Goal: Task Accomplishment & Management: Manage account settings

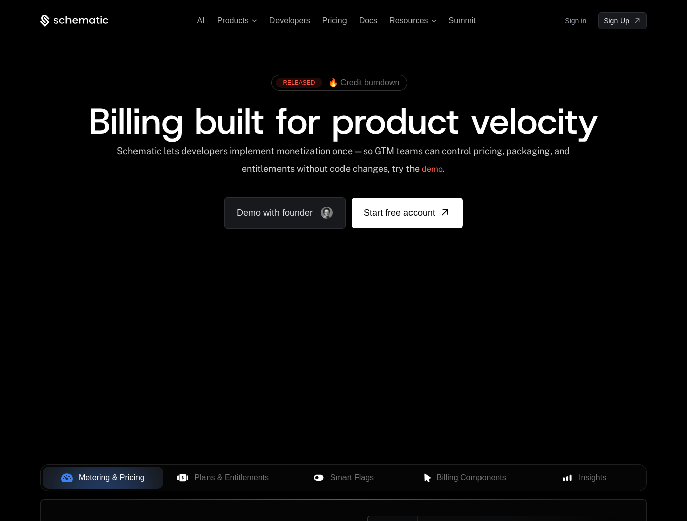
click at [575, 21] on link "Sign in" at bounding box center [575, 21] width 22 height 16
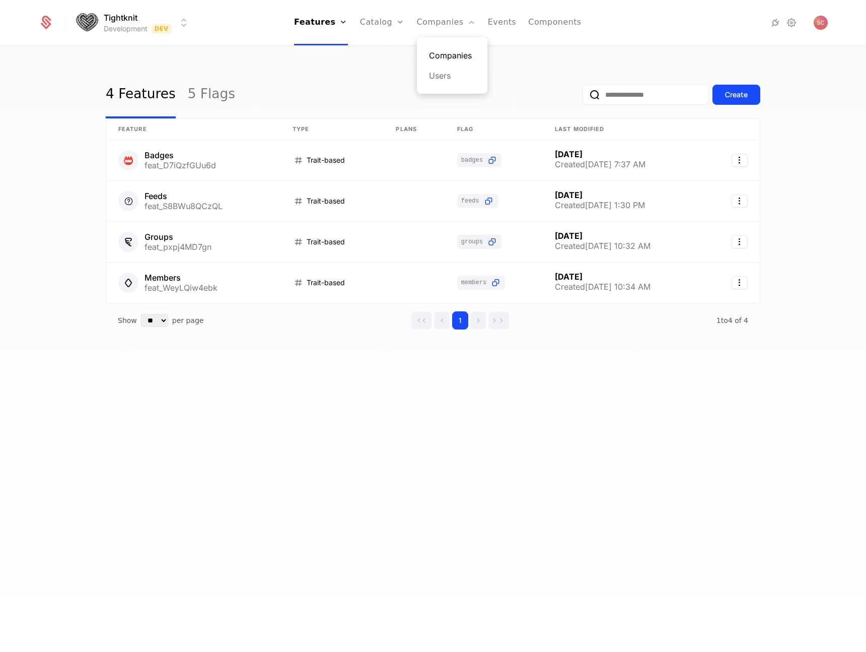
click at [445, 50] on link "Companies" at bounding box center [452, 55] width 46 height 12
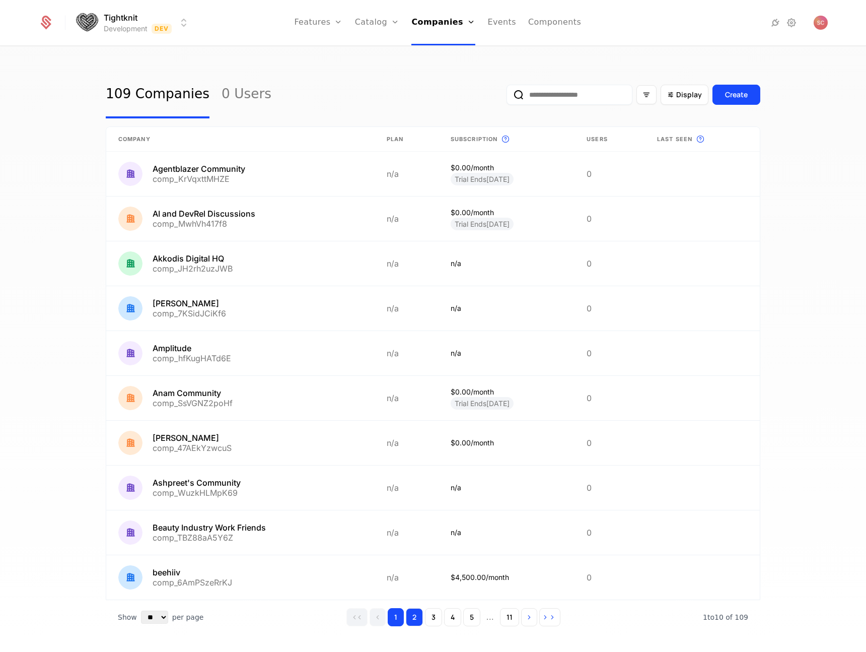
click at [409, 620] on button "2" at bounding box center [414, 617] width 17 height 18
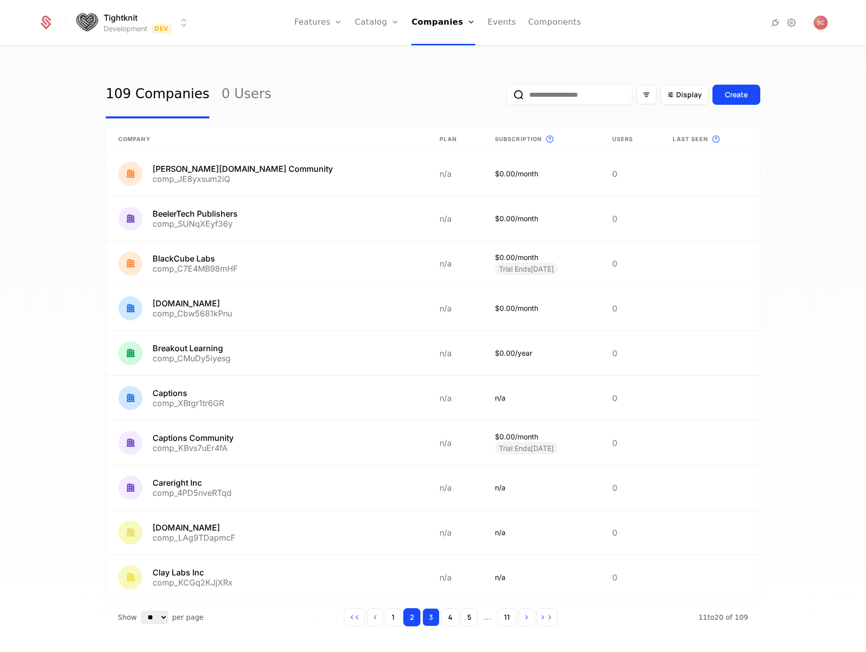
click at [432, 618] on button "3" at bounding box center [430, 617] width 17 height 18
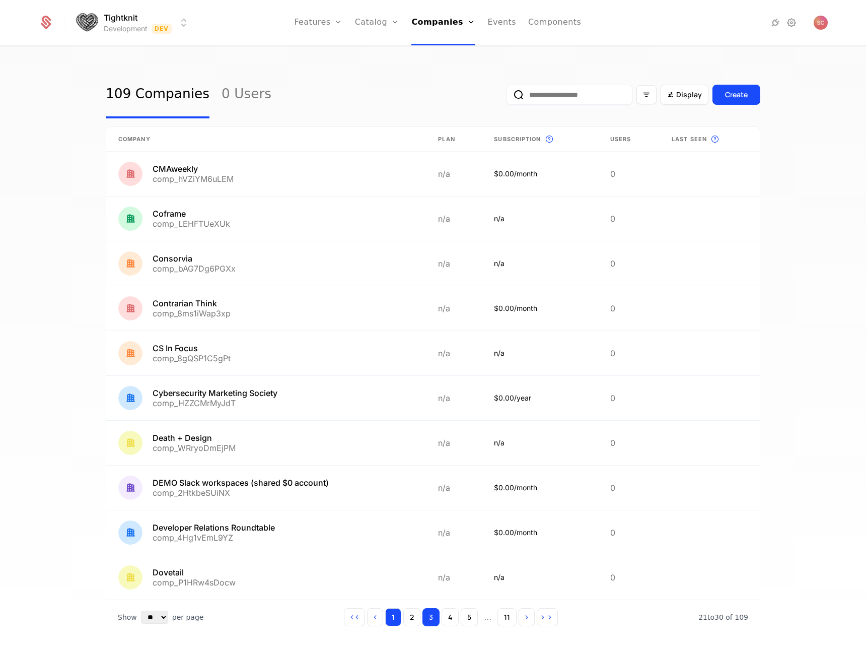
click at [389, 621] on button "1" at bounding box center [393, 617] width 16 height 18
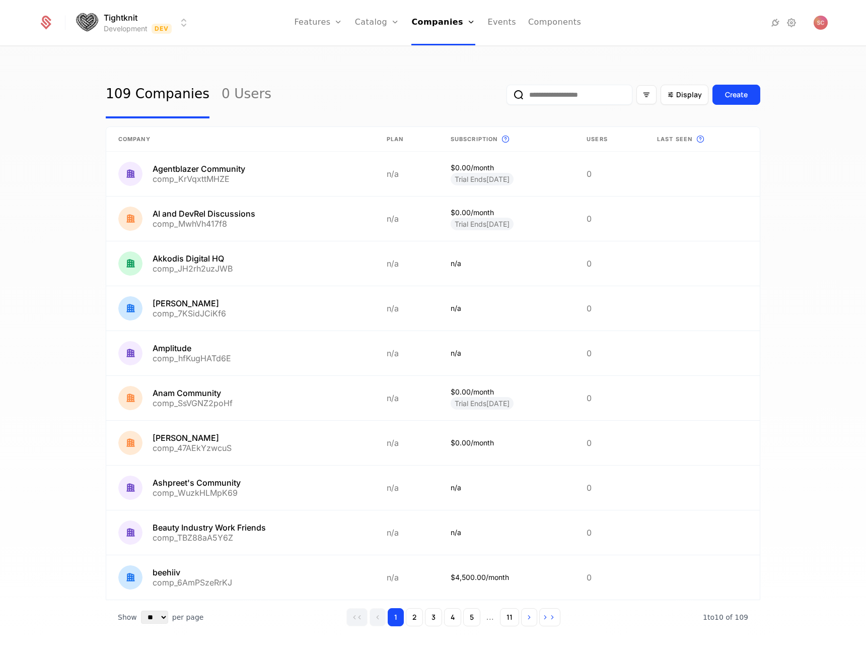
click at [76, 357] on div "109 Companies 0 Users Display Create Company Plan Subscription This is the subs…" at bounding box center [433, 352] width 866 height 611
click at [189, 19] on html "Tightknit Development Dev Features Features Flags Catalog Plans Add Ons Credits…" at bounding box center [433, 326] width 866 height 652
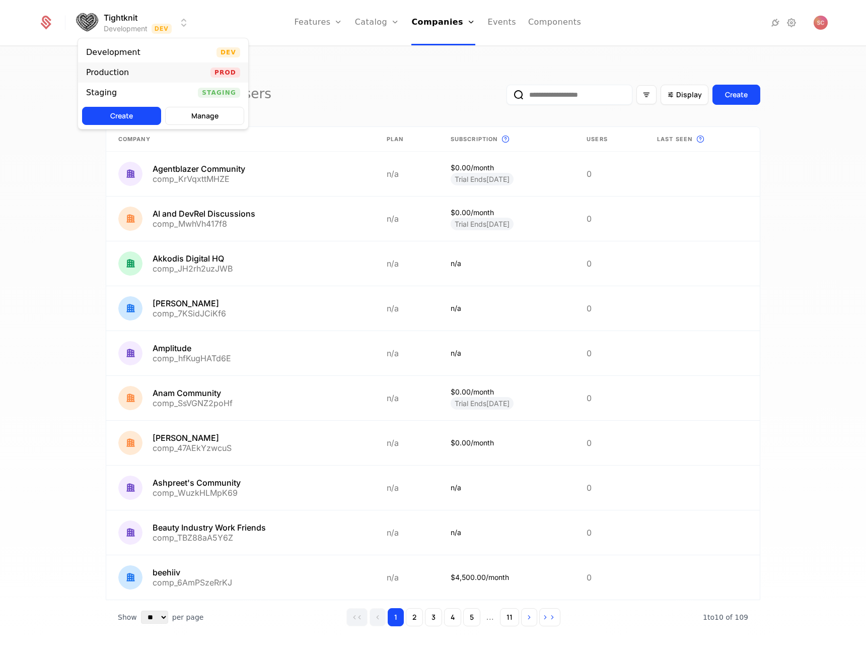
click at [184, 75] on div "Production Prod" at bounding box center [163, 72] width 170 height 20
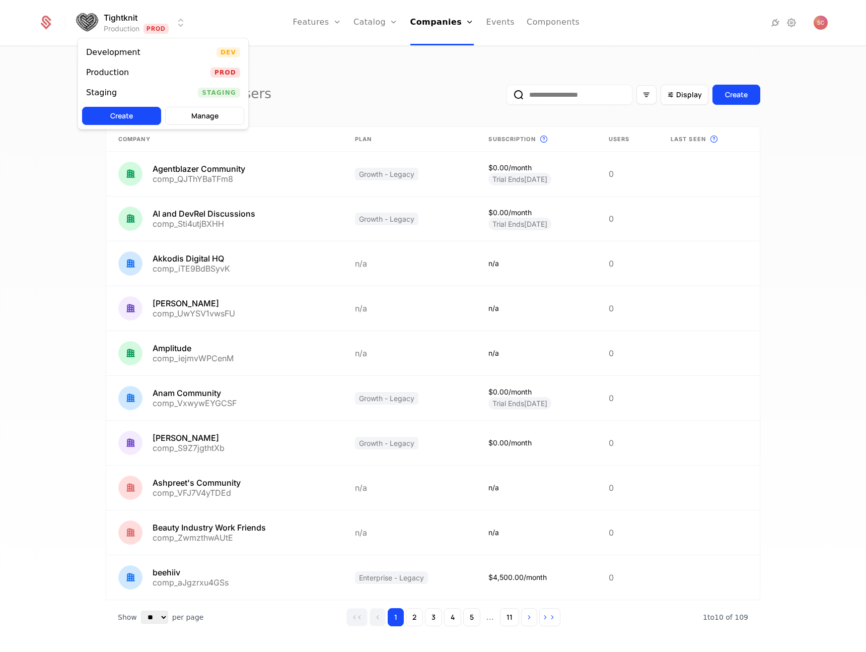
click at [181, 24] on html "Tightknit Production Prod Features Features Flags Catalog Plans Add Ons Credits…" at bounding box center [433, 326] width 866 height 652
click at [172, 91] on div "Staging Staging" at bounding box center [163, 93] width 170 height 20
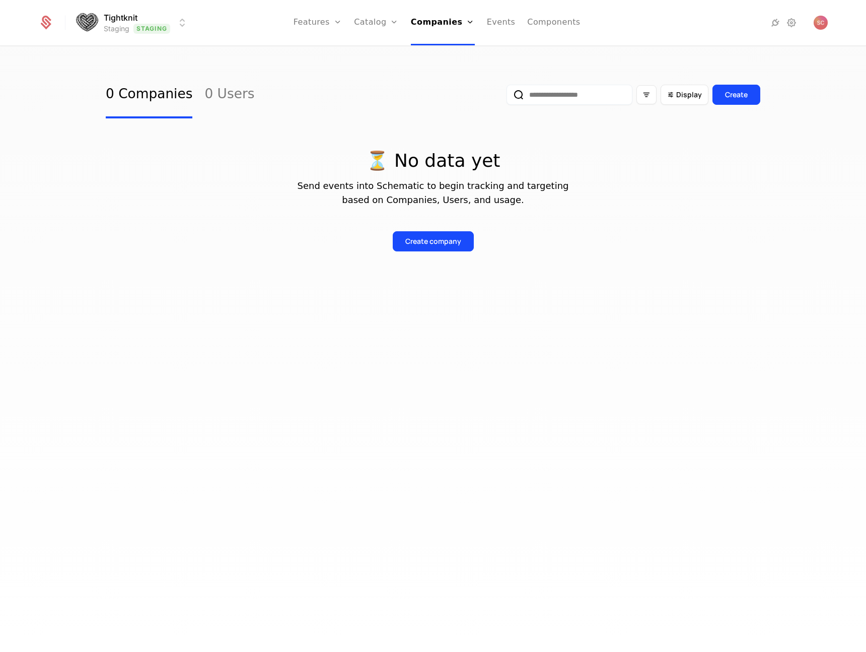
click at [178, 26] on html "Tightknit Staging Staging Features Features Flags Catalog Plans Add Ons Credits…" at bounding box center [433, 326] width 866 height 652
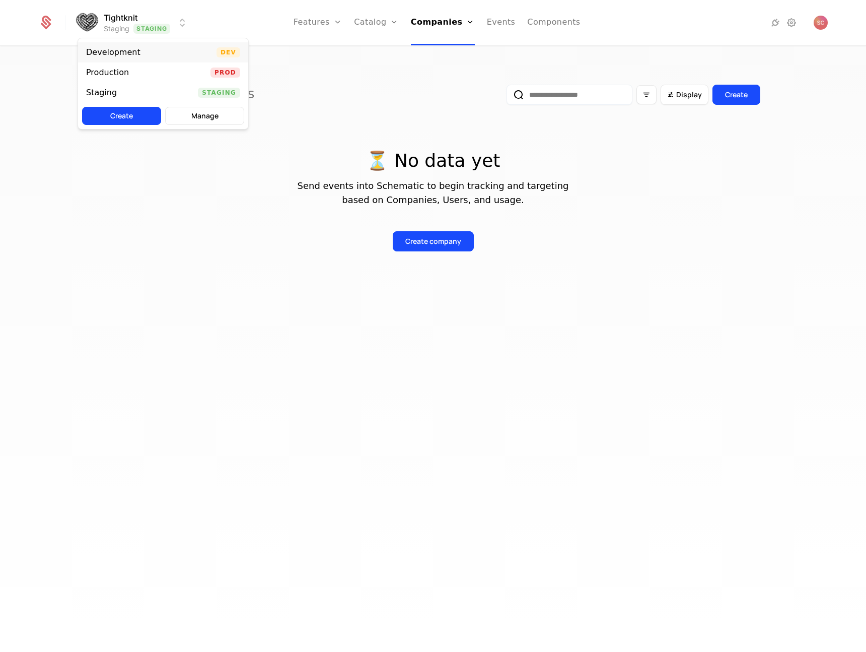
click at [170, 57] on div "Development Dev" at bounding box center [163, 52] width 170 height 20
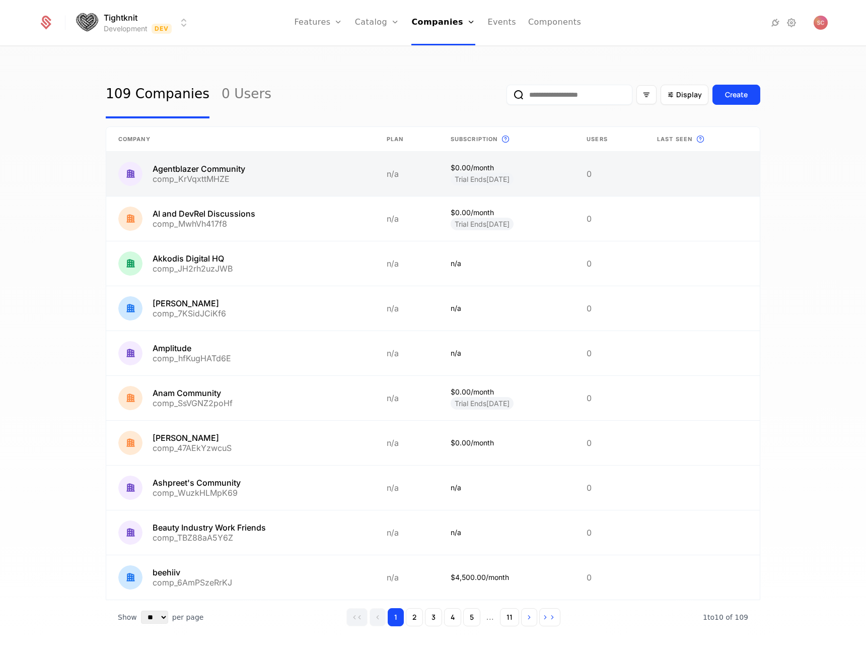
click at [305, 175] on link at bounding box center [240, 174] width 268 height 44
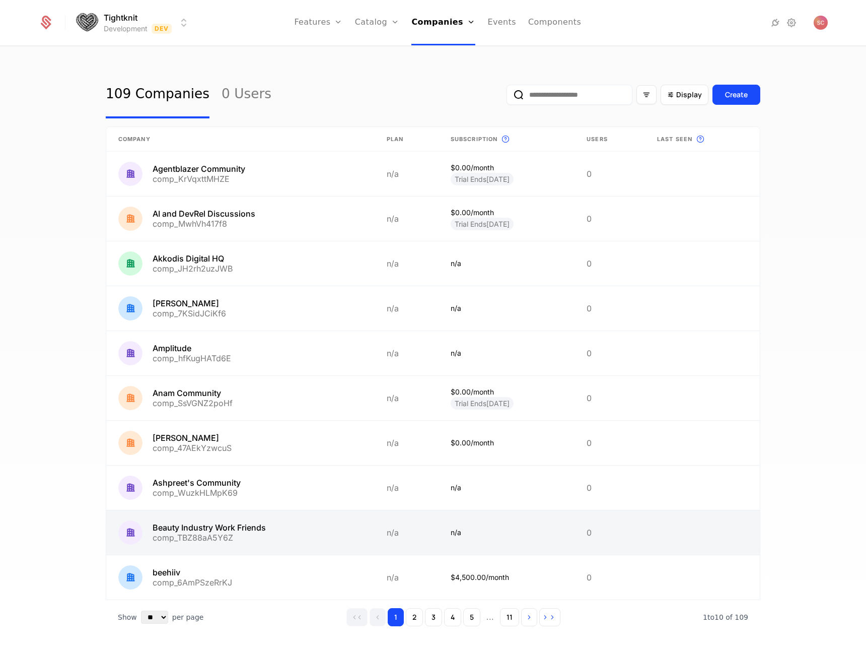
click at [310, 547] on link at bounding box center [240, 532] width 268 height 44
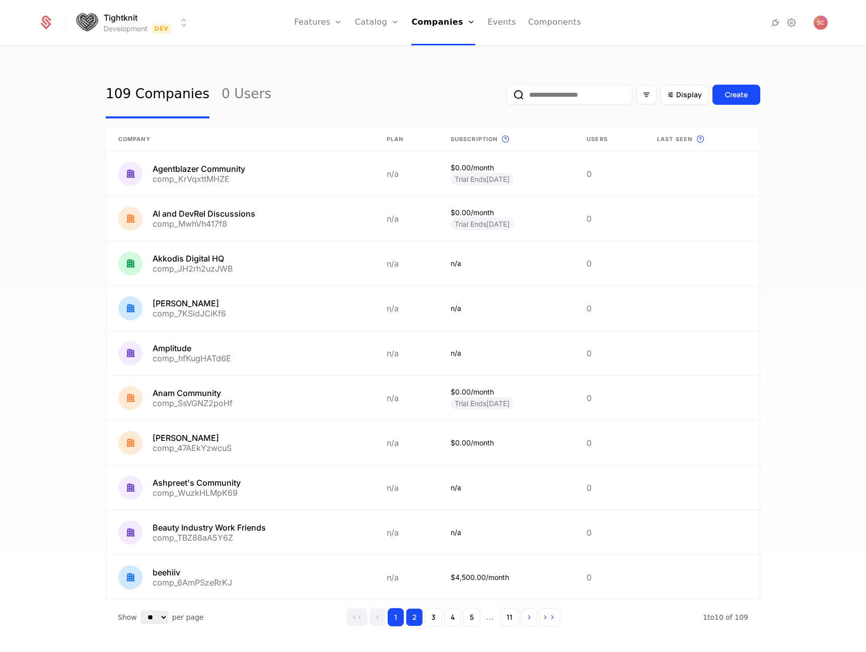
click at [416, 622] on button "2" at bounding box center [414, 617] width 17 height 18
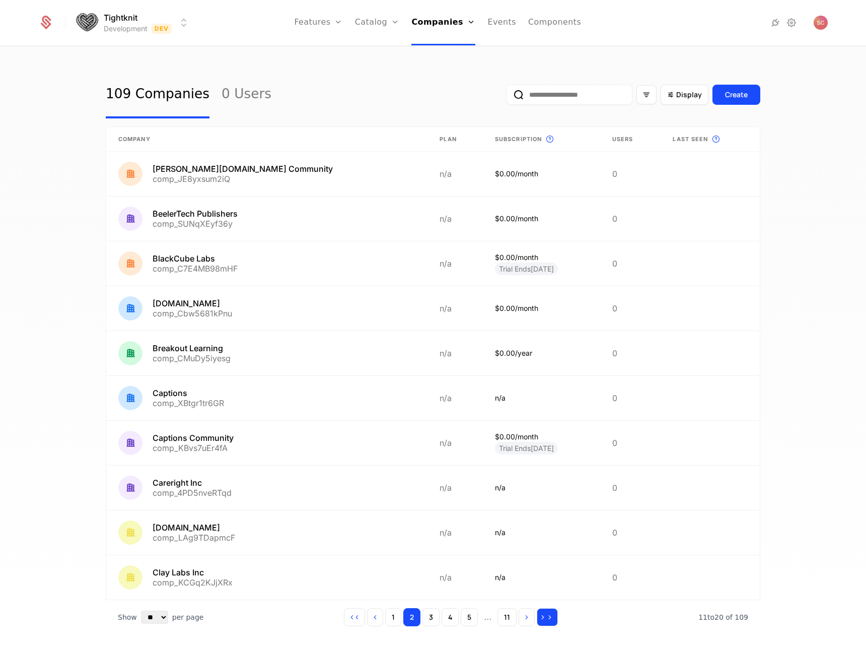
click at [540, 619] on icon "Go to last page" at bounding box center [542, 616] width 7 height 7
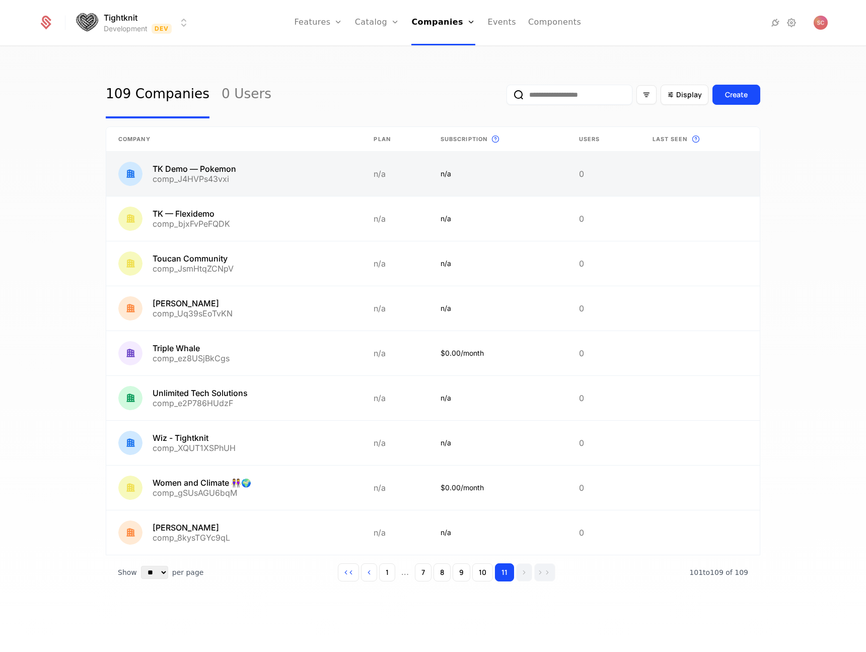
click at [321, 163] on link at bounding box center [233, 174] width 255 height 44
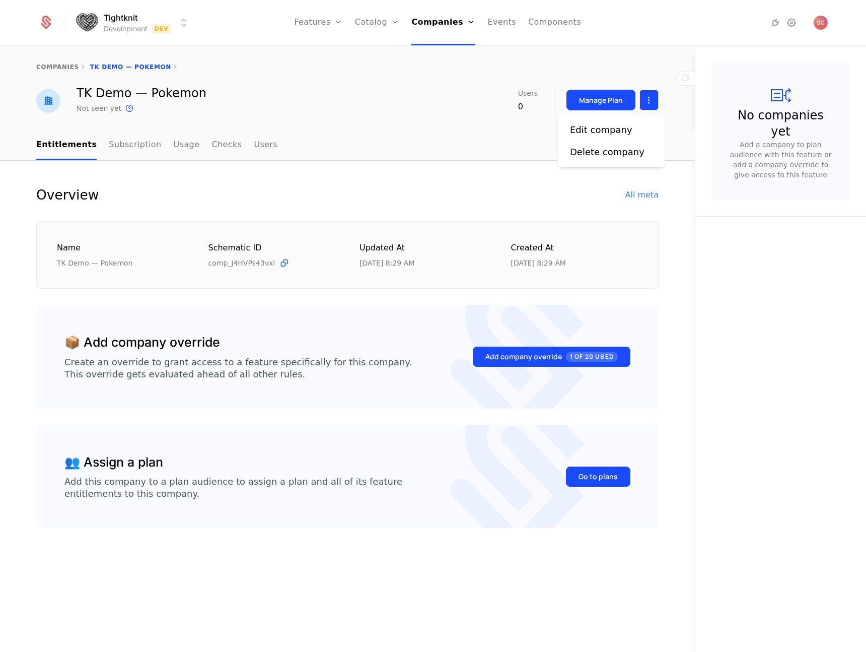
click at [649, 101] on html "Tightknit Development Dev Features Features Flags Catalog Plans Add Ons Credits…" at bounding box center [433, 326] width 866 height 652
click at [612, 123] on div "Edit company" at bounding box center [601, 130] width 62 height 14
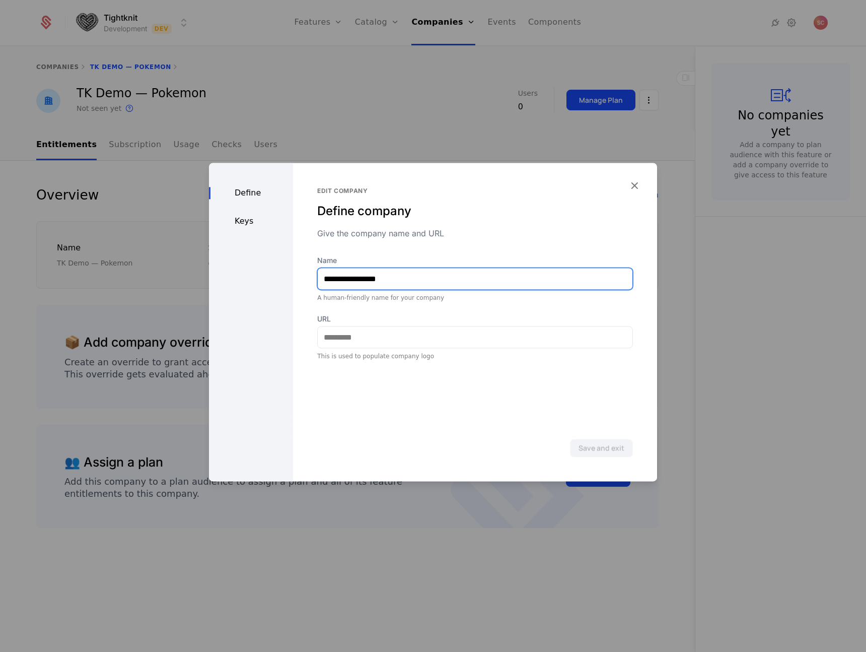
click at [436, 280] on input "**********" at bounding box center [475, 278] width 315 height 21
type input "**********"
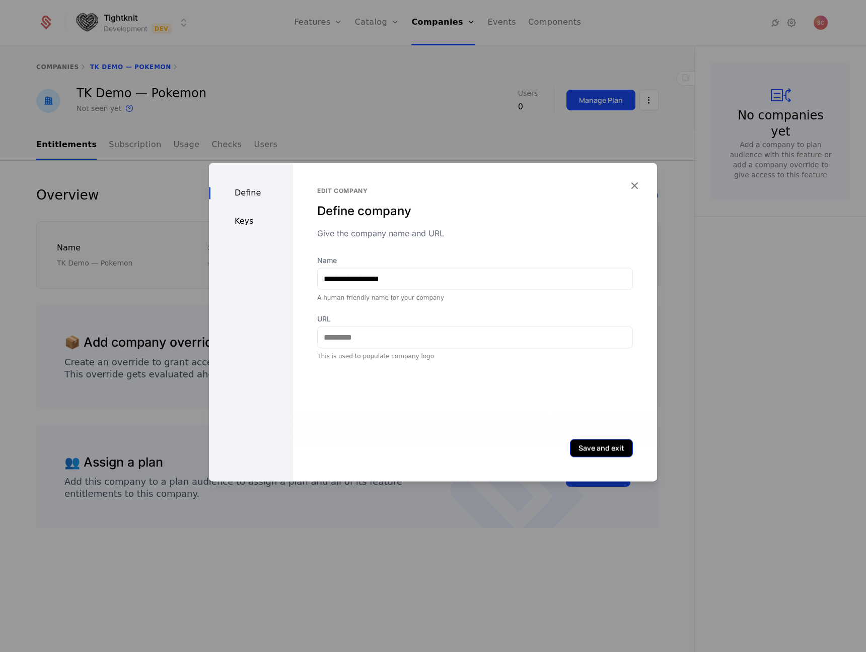
click at [608, 446] on button "Save and exit" at bounding box center [601, 448] width 63 height 18
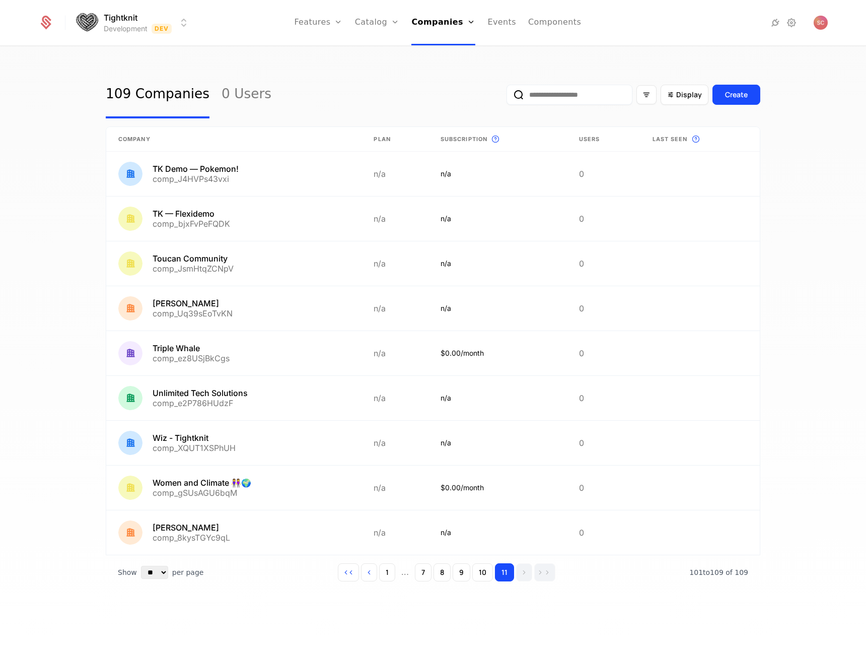
click at [187, 19] on html "Tightknit Development Dev Features Features Flags Catalog Plans Add Ons Credits…" at bounding box center [433, 326] width 866 height 652
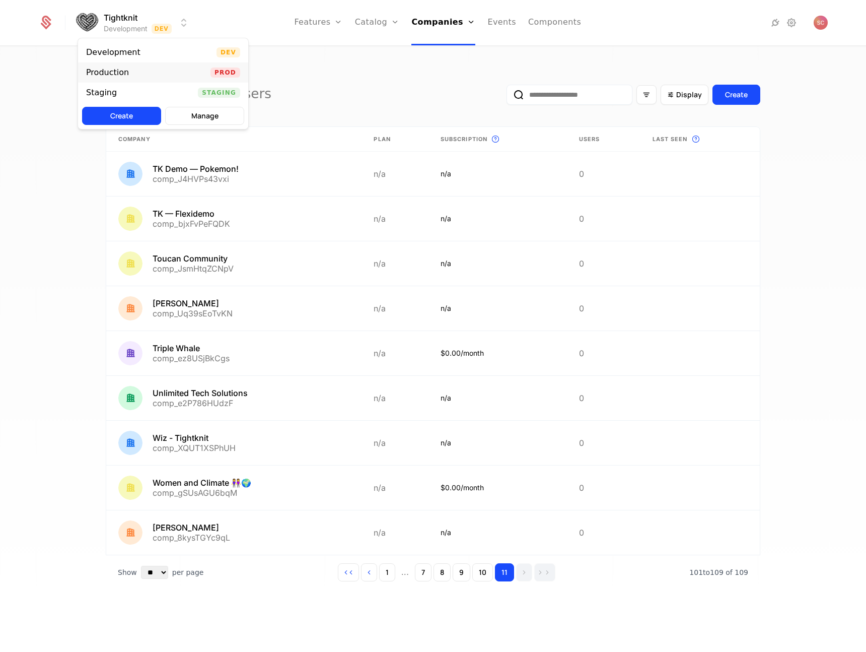
click at [150, 67] on div "Production Prod" at bounding box center [163, 72] width 170 height 20
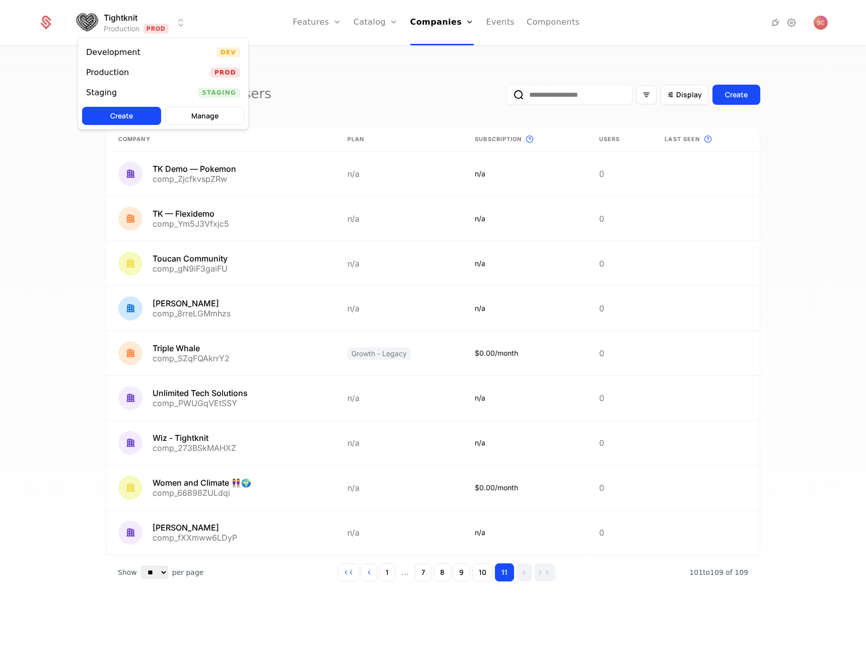
click at [179, 16] on html "Tightknit Production Prod Features Features Flags Catalog Plans Add Ons Credits…" at bounding box center [433, 326] width 866 height 652
click at [153, 57] on div "Development Dev" at bounding box center [163, 52] width 170 height 20
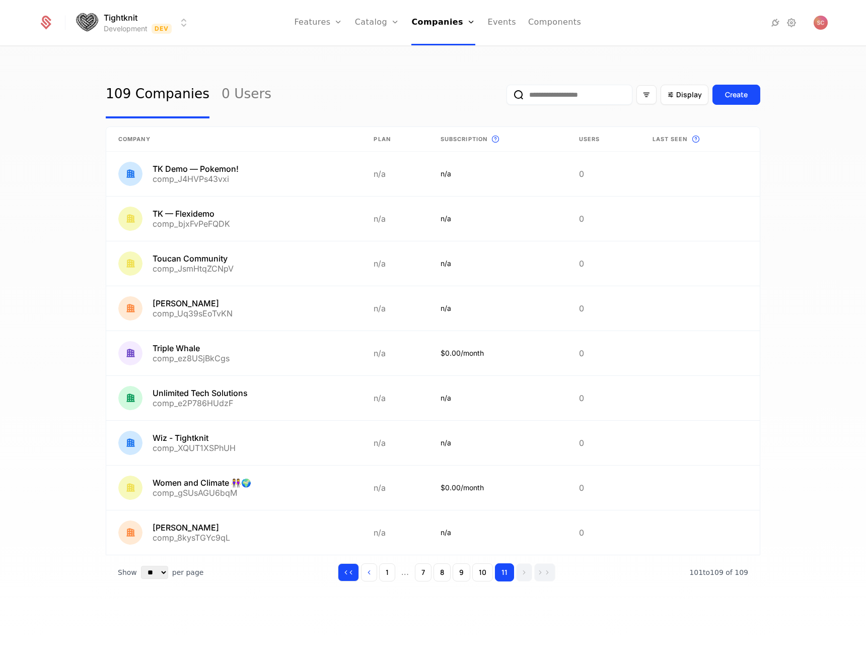
click at [347, 574] on icon "Go to first page" at bounding box center [345, 572] width 7 height 7
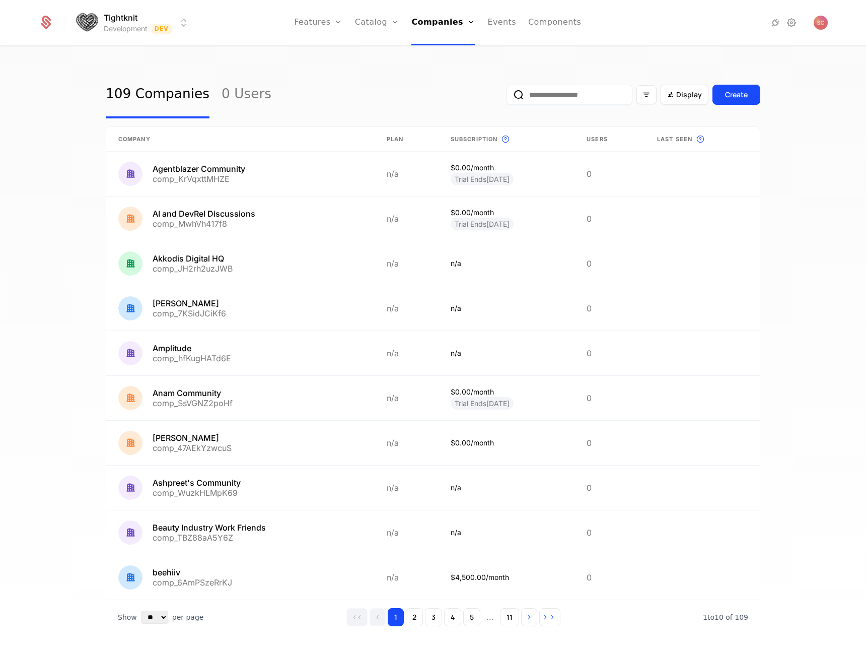
click at [263, 621] on div "Show ** ** ** *** *** per page per page 1 2 3 4 5 ... 11 1 to 10 of 10 of 109" at bounding box center [433, 617] width 655 height 34
click at [60, 224] on div "109 Companies 0 Users Display Create Company Plan Subscription This is the subs…" at bounding box center [433, 352] width 866 height 611
click at [292, 67] on div "109 Companies 0 Users Display Create Company Plan Subscription This is the subs…" at bounding box center [433, 352] width 866 height 611
click at [185, 15] on html "Tightknit Development Dev Features Features Flags Catalog Plans Add Ons Credits…" at bounding box center [433, 326] width 866 height 652
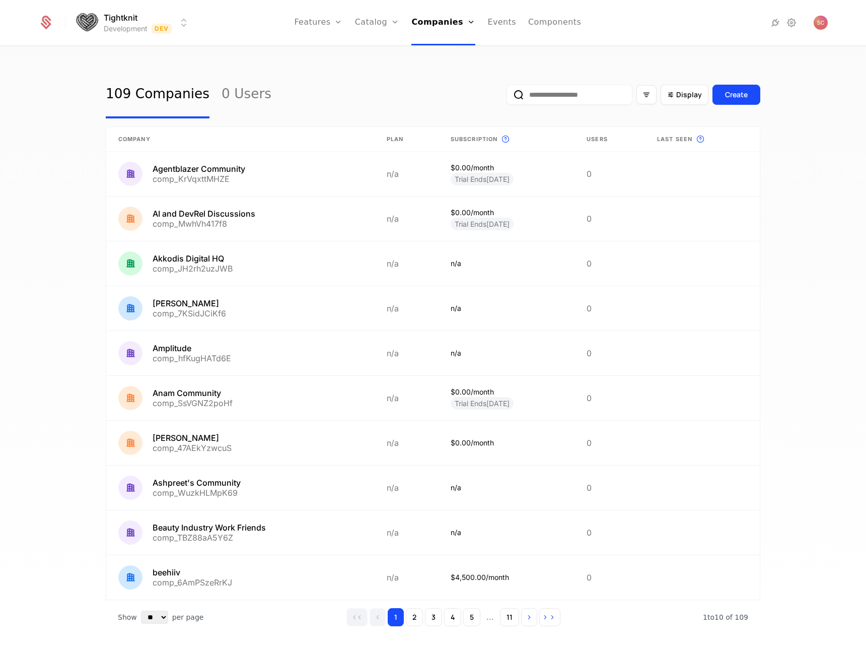
click at [185, 15] on html "Tightknit Development Dev Features Features Flags Catalog Plans Add Ons Credits…" at bounding box center [433, 326] width 866 height 652
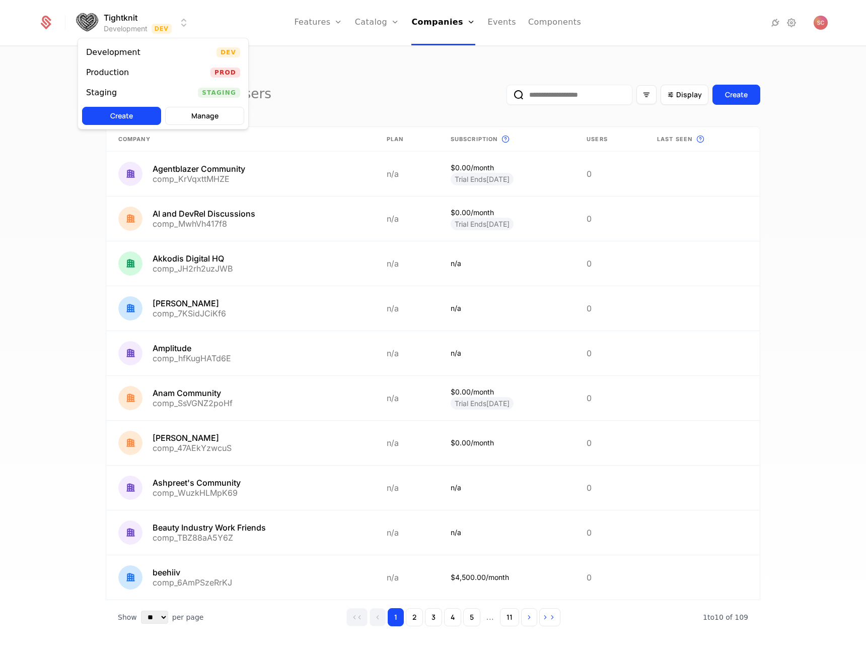
click at [386, 80] on html "Tightknit Development Dev Features Features Flags Catalog Plans Add Ons Credits…" at bounding box center [433, 326] width 866 height 652
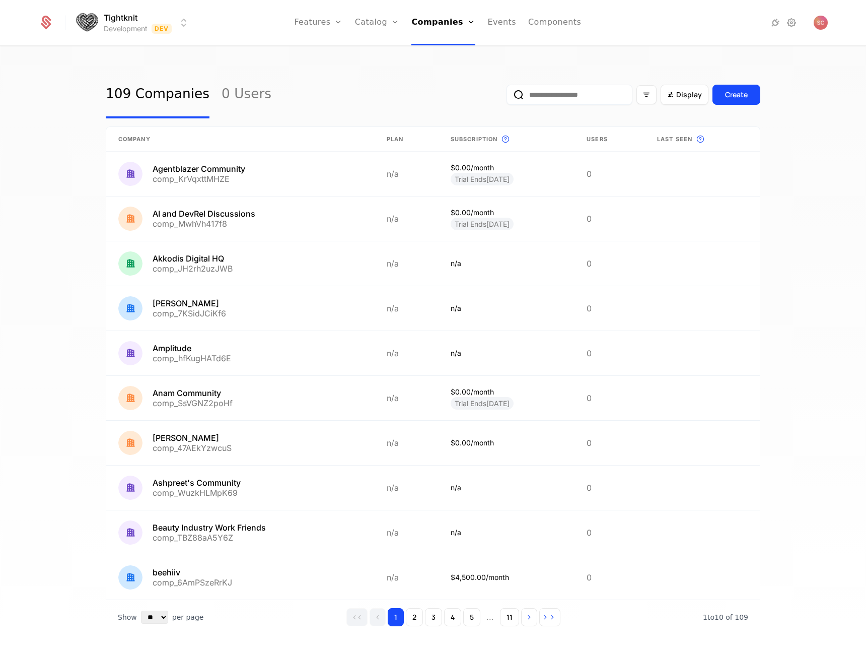
click at [199, 14] on nav "Features Features Flags Catalog Plans Add Ons Credits Configuration Companies C…" at bounding box center [437, 22] width 479 height 45
click at [193, 18] on div "Tightknit Development Dev Features Features Flags Catalog Plans Add Ons Credits…" at bounding box center [433, 22] width 790 height 45
click at [189, 20] on html "Tightknit Development Dev Features Features Flags Catalog Plans Add Ons Credits…" at bounding box center [433, 326] width 866 height 652
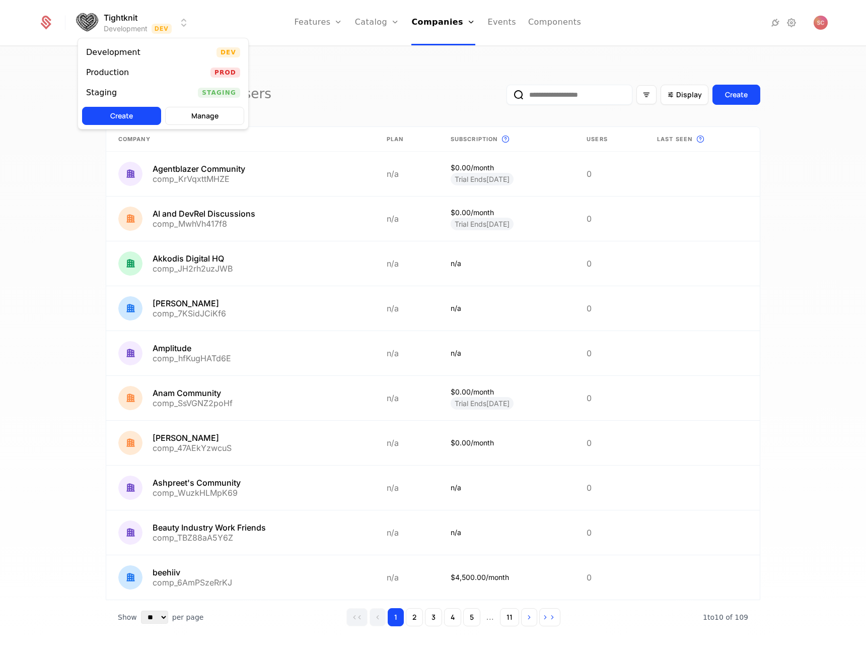
click at [226, 19] on html "Tightknit Development Dev Features Features Flags Catalog Plans Add Ons Credits…" at bounding box center [433, 326] width 866 height 652
click at [181, 13] on html "Tightknit Development Dev Features Features Flags Catalog Plans Add Ons Credits…" at bounding box center [433, 326] width 866 height 652
click at [195, 45] on div "Development Dev" at bounding box center [163, 52] width 170 height 20
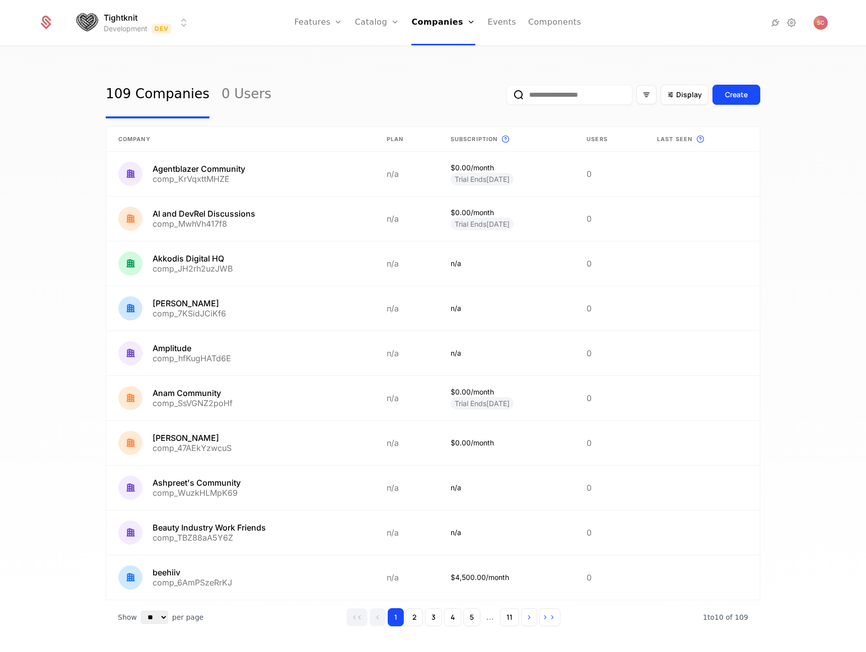
click at [355, 62] on div "109 Companies 0 Users Display Create Company Plan Subscription This is the subs…" at bounding box center [433, 352] width 866 height 611
click at [191, 31] on div "Tightknit Development Dev Features Features Flags Catalog Plans Add Ons Credits…" at bounding box center [433, 22] width 790 height 45
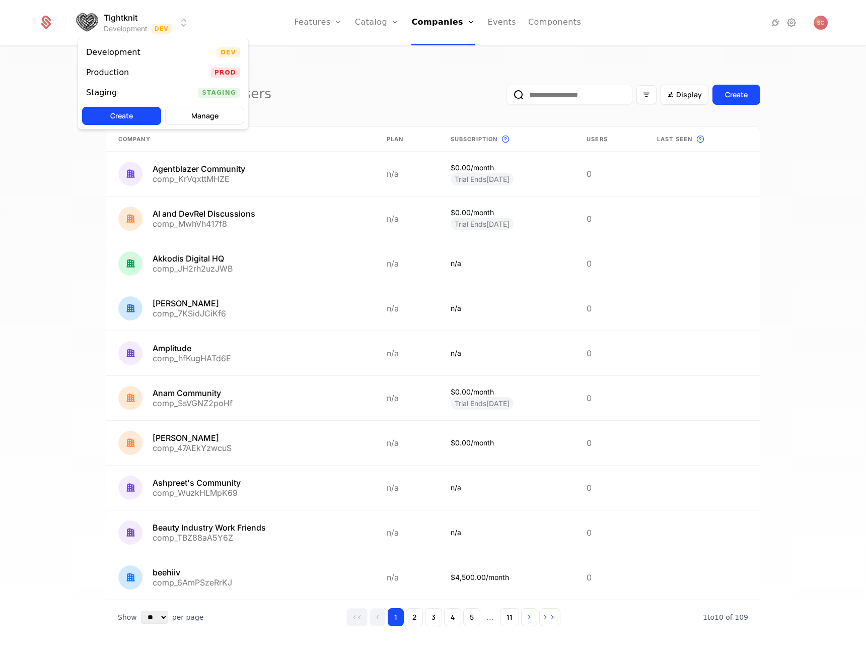
click at [186, 28] on html "Tightknit Development Dev Features Features Flags Catalog Plans Add Ons Credits…" at bounding box center [433, 326] width 866 height 652
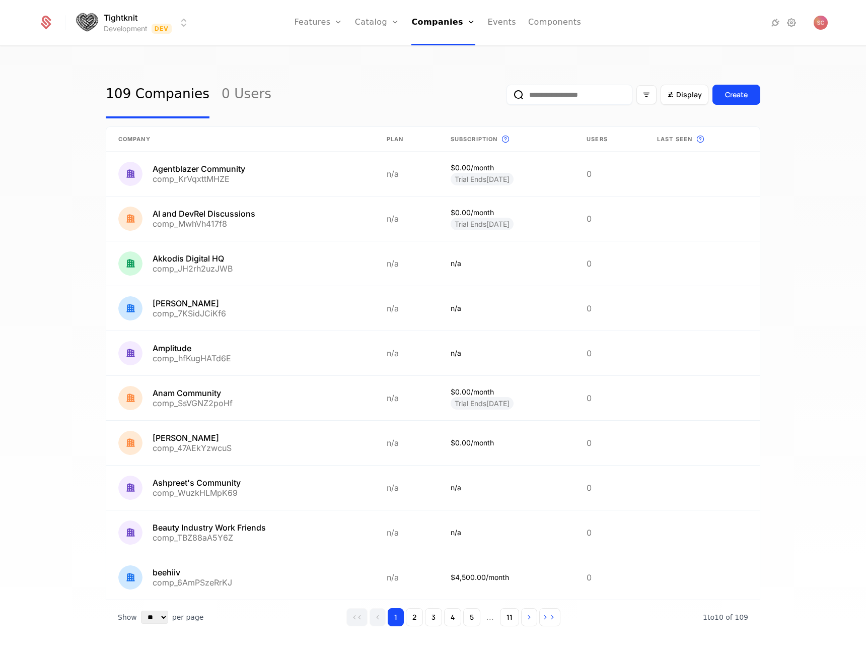
click at [339, 79] on html "Tightknit Development Dev Features Features Flags Catalog Plans Add Ons Credits…" at bounding box center [433, 326] width 866 height 652
click at [370, 29] on link "Catalog" at bounding box center [377, 22] width 45 height 45
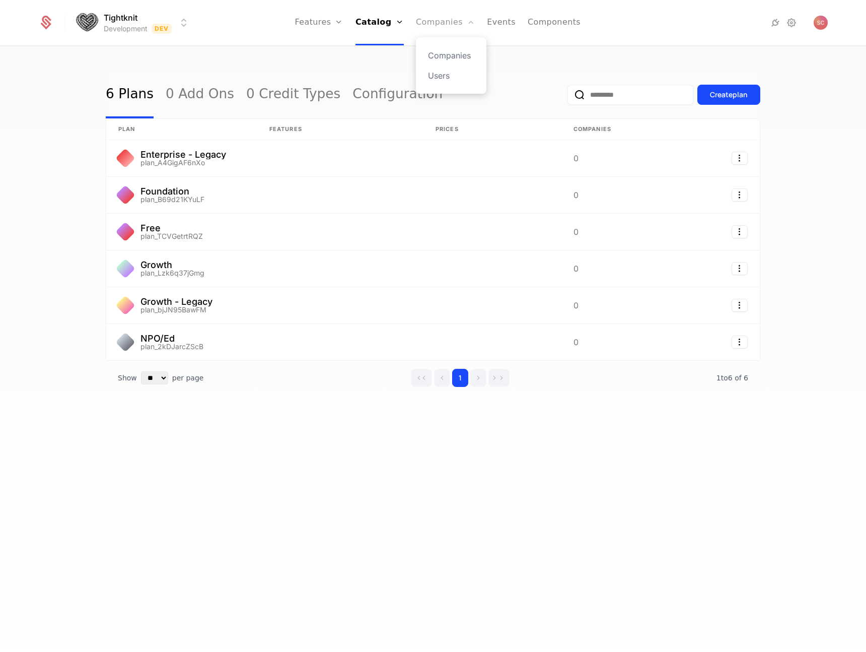
click at [434, 23] on link "Companies" at bounding box center [445, 22] width 59 height 45
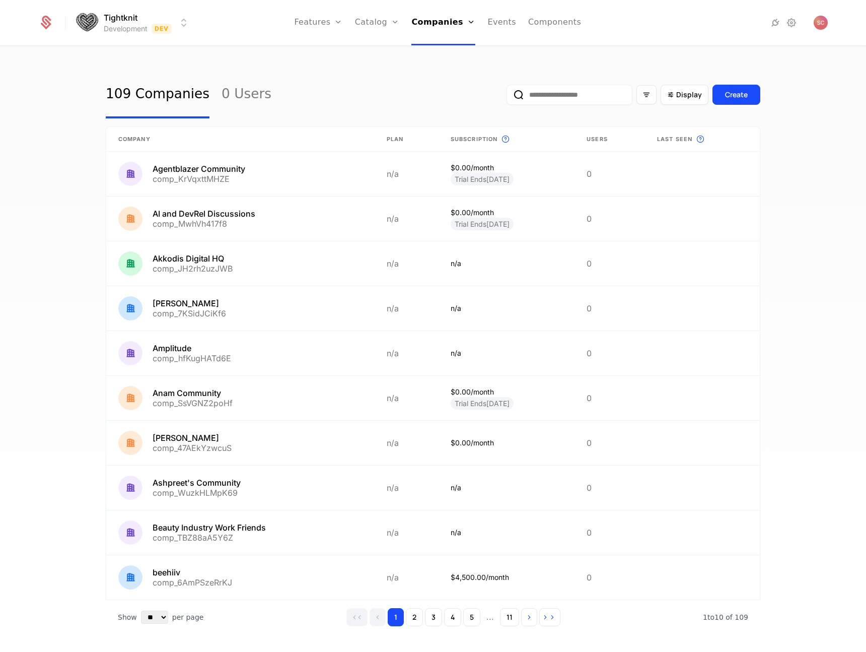
click at [285, 70] on div "109 Companies 0 Users Display Create Company Plan Subscription This is the subs…" at bounding box center [433, 352] width 866 height 611
click at [180, 19] on html "Tightknit Development Dev Features Features Flags Catalog Plans Add Ons Credits…" at bounding box center [433, 326] width 866 height 652
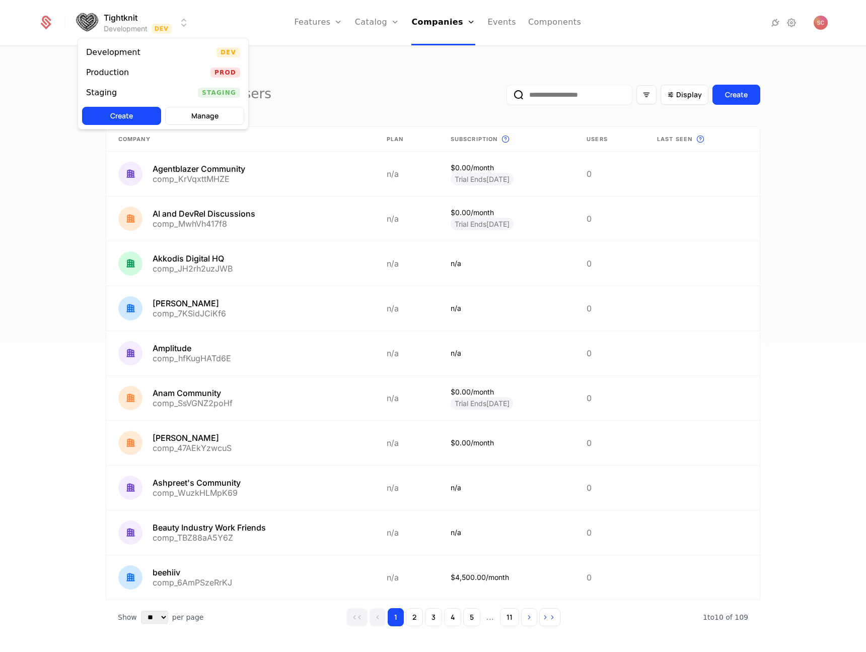
click at [353, 79] on html "Tightknit Development Dev Features Features Flags Catalog Plans Add Ons Credits…" at bounding box center [433, 326] width 866 height 652
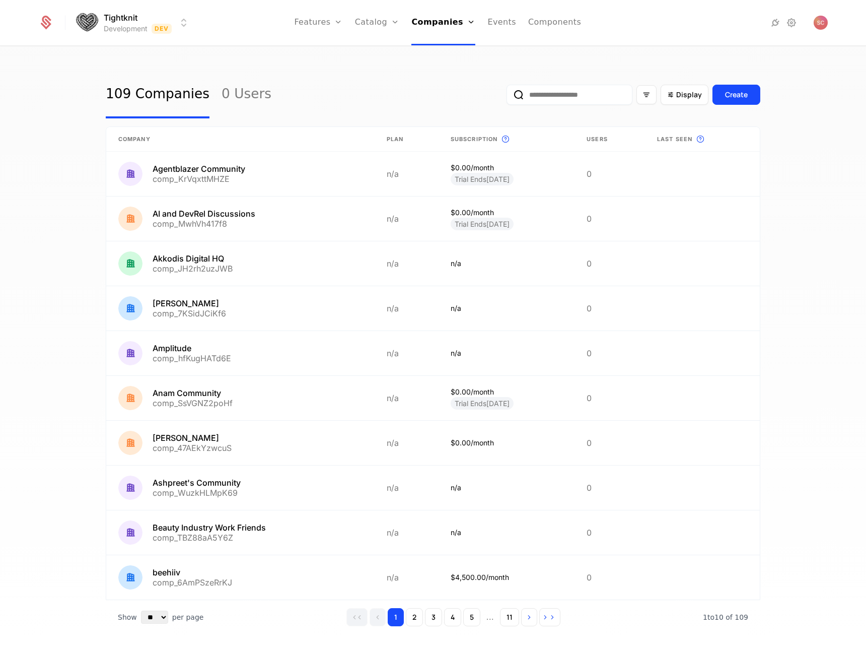
click at [143, 28] on html "Tightknit Development Dev Features Features Flags Catalog Plans Add Ons Credits…" at bounding box center [433, 326] width 866 height 652
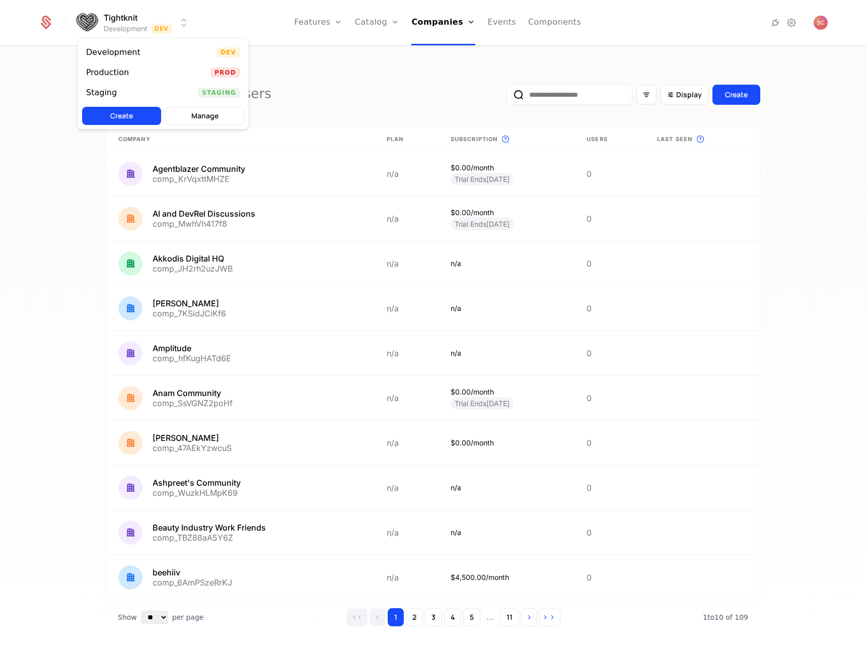
click at [143, 28] on html "Tightknit Development Dev Features Features Flags Catalog Plans Add Ons Credits…" at bounding box center [433, 326] width 866 height 652
click at [159, 30] on html "Tightknit Development Dev Features Features Flags Catalog Plans Add Ons Credits…" at bounding box center [433, 326] width 866 height 652
click at [148, 73] on div "Production Prod" at bounding box center [163, 72] width 170 height 20
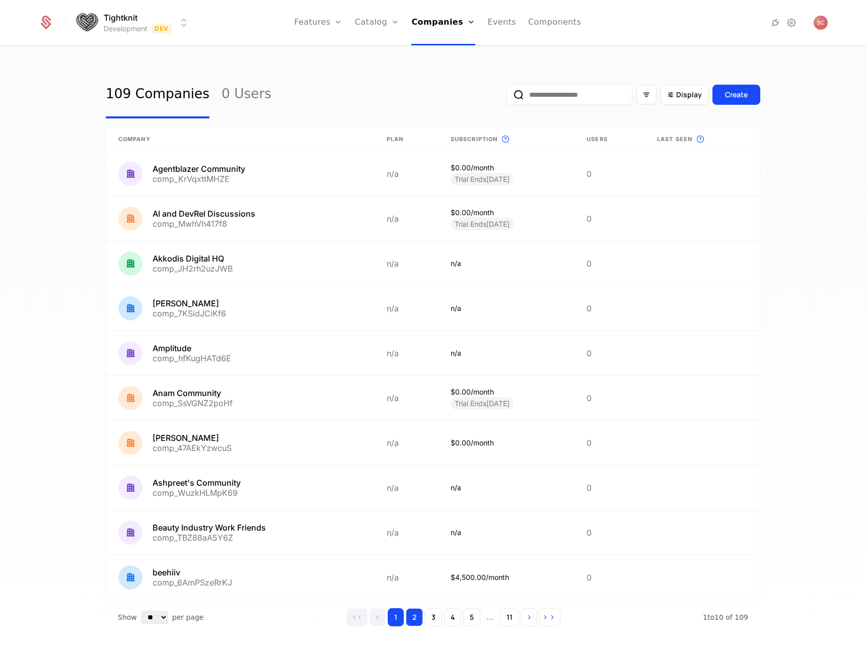
click at [411, 618] on button "2" at bounding box center [414, 617] width 17 height 18
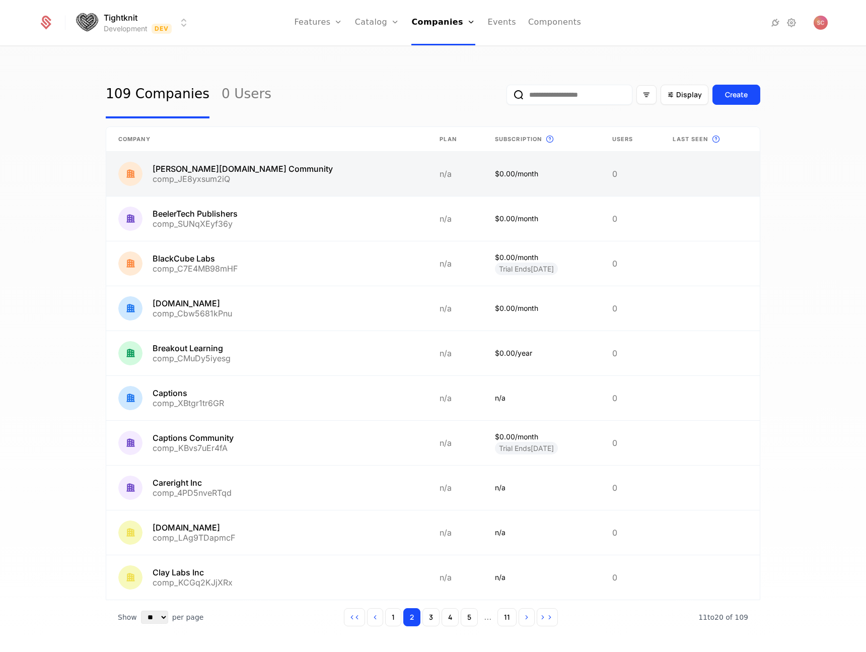
click at [211, 176] on link at bounding box center [266, 174] width 321 height 44
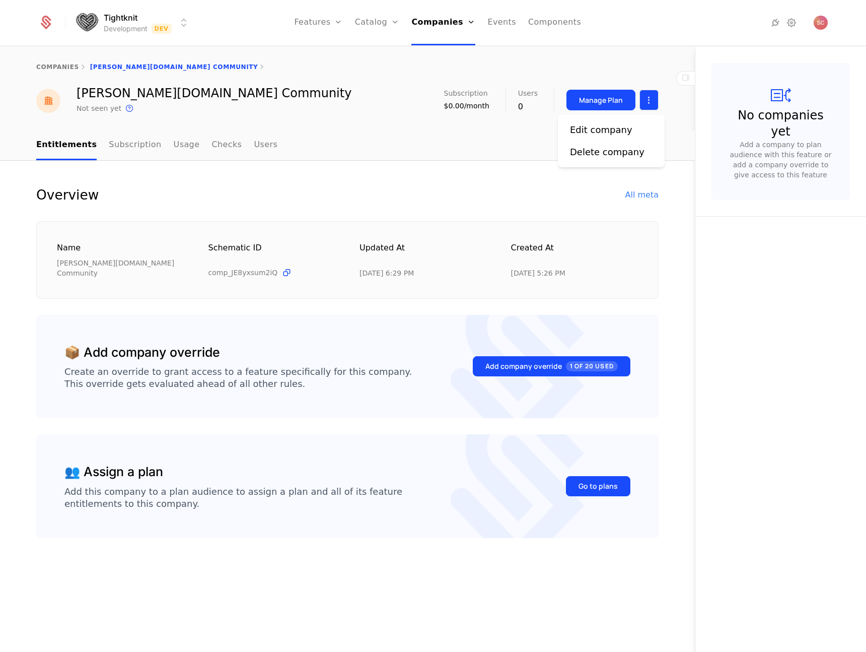
click at [648, 93] on html "Tightknit Development Dev Features Features Flags Catalog Plans Add Ons Credits…" at bounding box center [433, 326] width 866 height 652
click at [618, 129] on div "Edit company" at bounding box center [601, 130] width 62 height 14
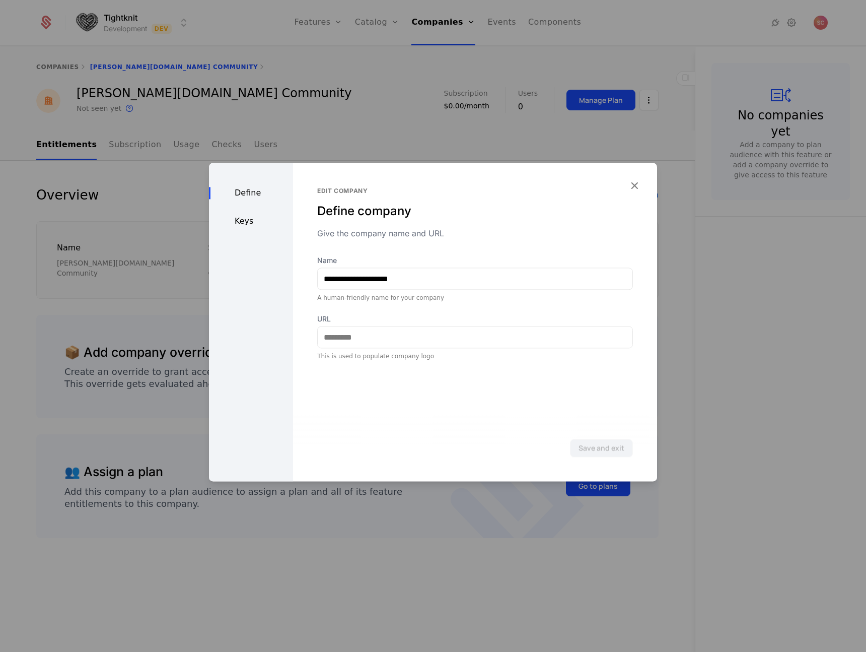
click at [254, 231] on div "Define Keys" at bounding box center [251, 322] width 84 height 318
click at [254, 215] on div "Keys" at bounding box center [251, 221] width 84 height 12
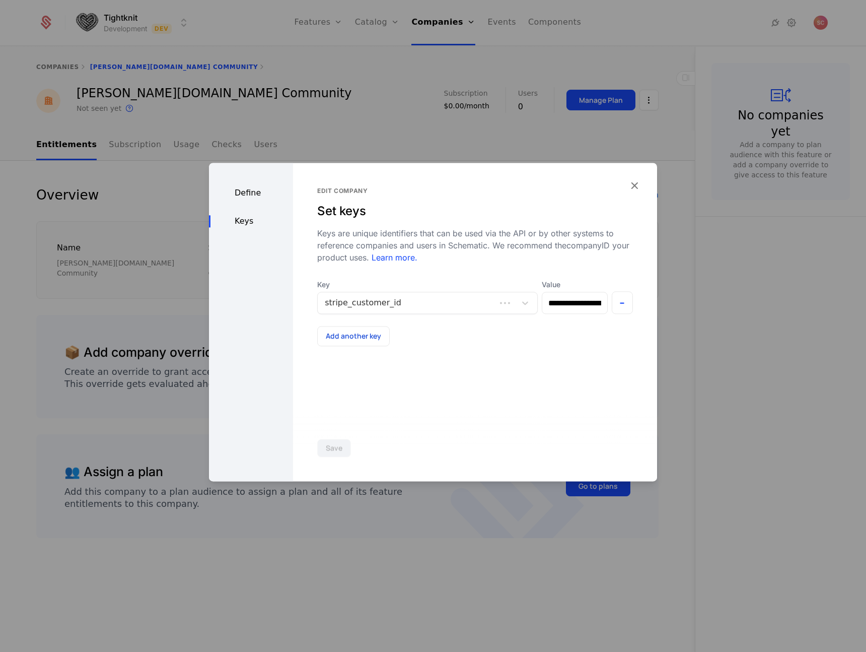
click at [256, 188] on div "Define" at bounding box center [251, 193] width 84 height 12
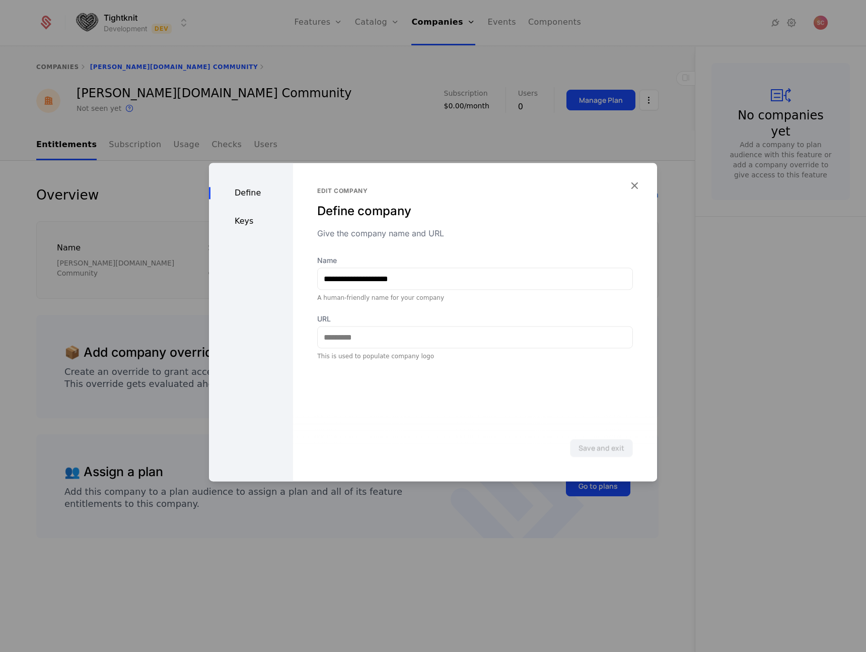
click at [254, 209] on div "Define Keys" at bounding box center [251, 322] width 84 height 318
click at [252, 214] on div "Define Keys" at bounding box center [251, 322] width 84 height 318
click at [221, 231] on div "Define Keys" at bounding box center [251, 322] width 84 height 318
click at [243, 221] on div "Keys" at bounding box center [251, 221] width 84 height 12
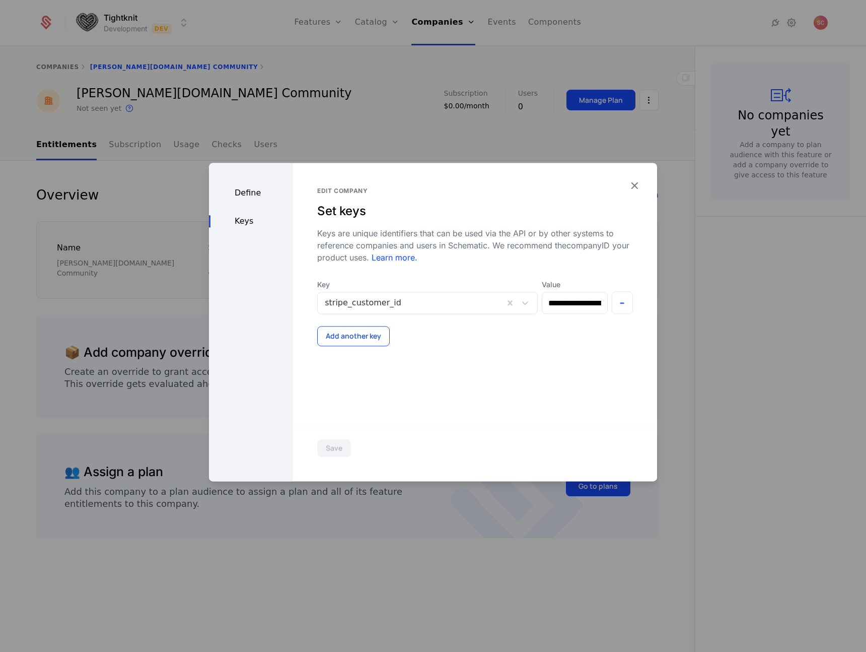
click at [364, 338] on button "Add another key" at bounding box center [353, 336] width 73 height 20
click at [405, 348] on div at bounding box center [407, 349] width 164 height 14
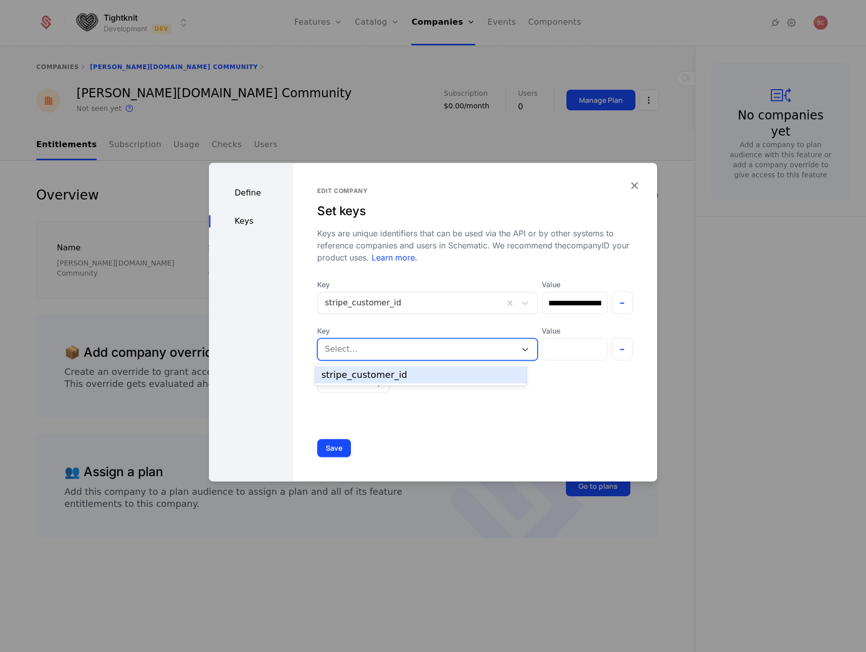
click at [445, 405] on div "**********" at bounding box center [475, 322] width 364 height 318
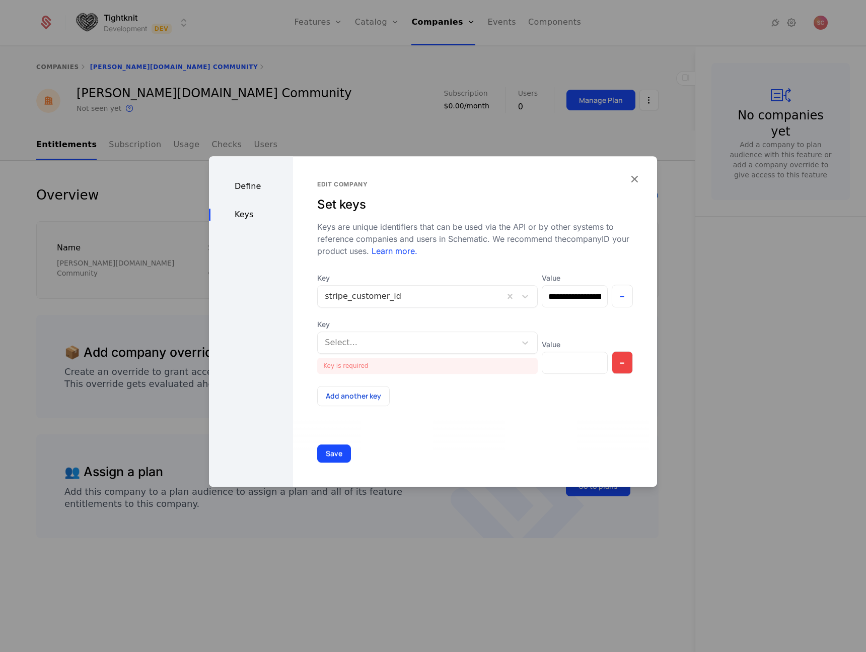
click at [615, 361] on button "-" at bounding box center [623, 362] width 22 height 23
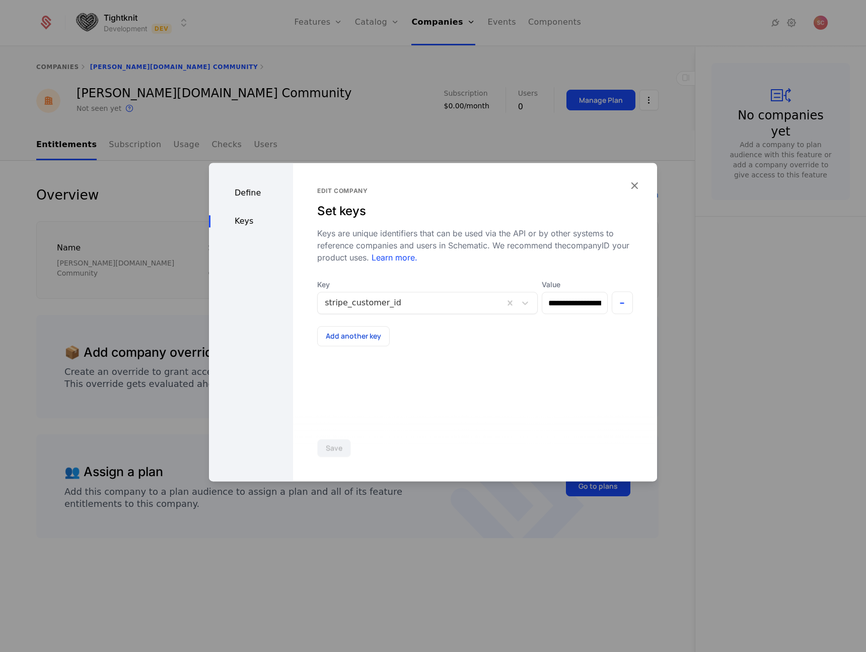
click at [686, 327] on div at bounding box center [433, 326] width 866 height 652
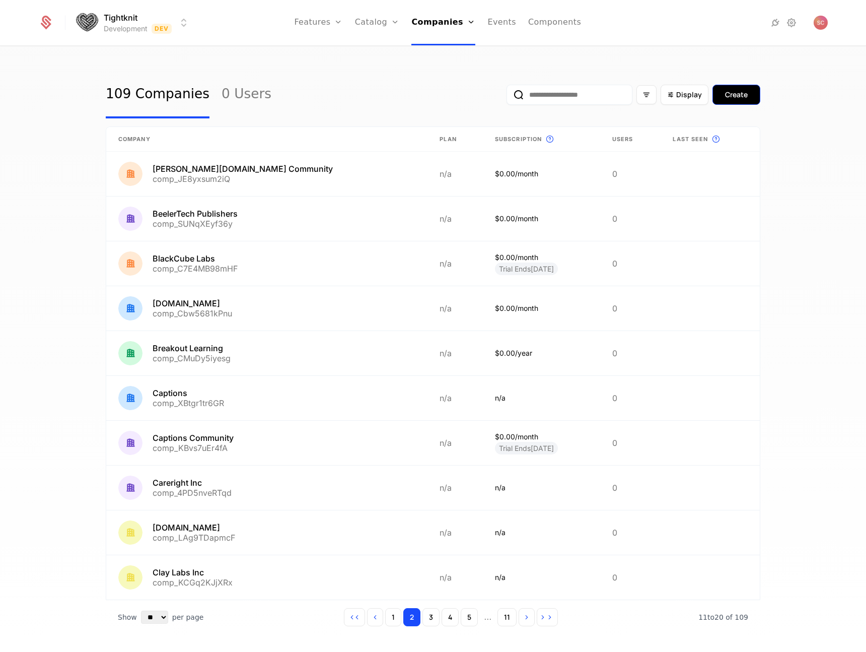
click at [740, 96] on div "Create" at bounding box center [736, 95] width 23 height 10
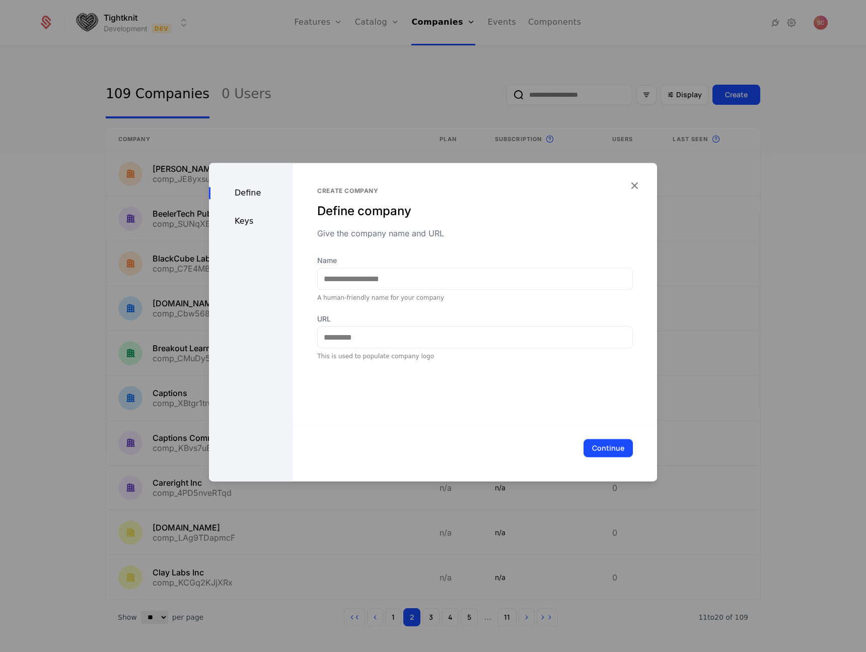
click at [240, 215] on div "Define Keys" at bounding box center [251, 322] width 84 height 318
click at [246, 224] on div "Keys" at bounding box center [251, 221] width 84 height 12
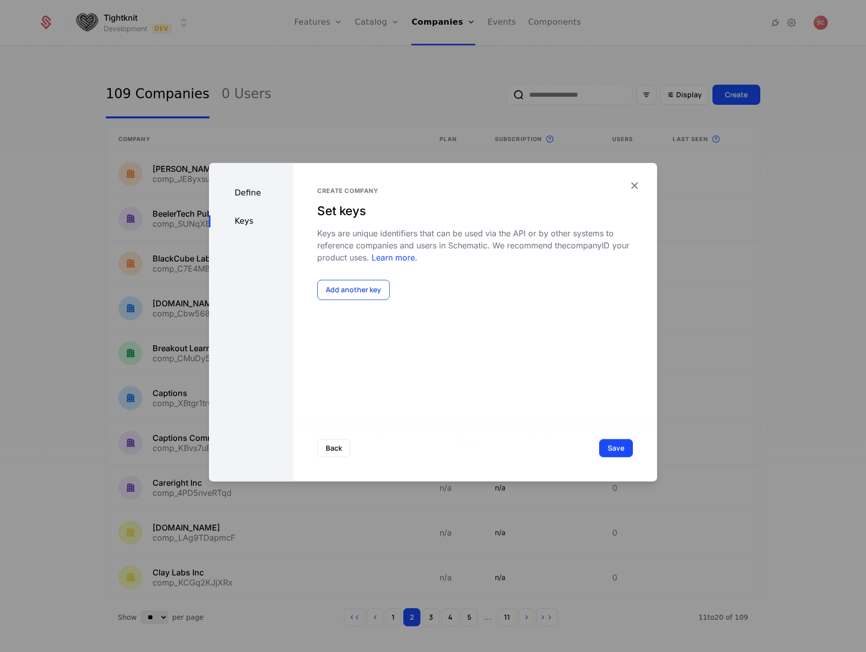
click at [335, 288] on button "Add another key" at bounding box center [353, 289] width 73 height 20
click at [411, 307] on div at bounding box center [407, 303] width 164 height 14
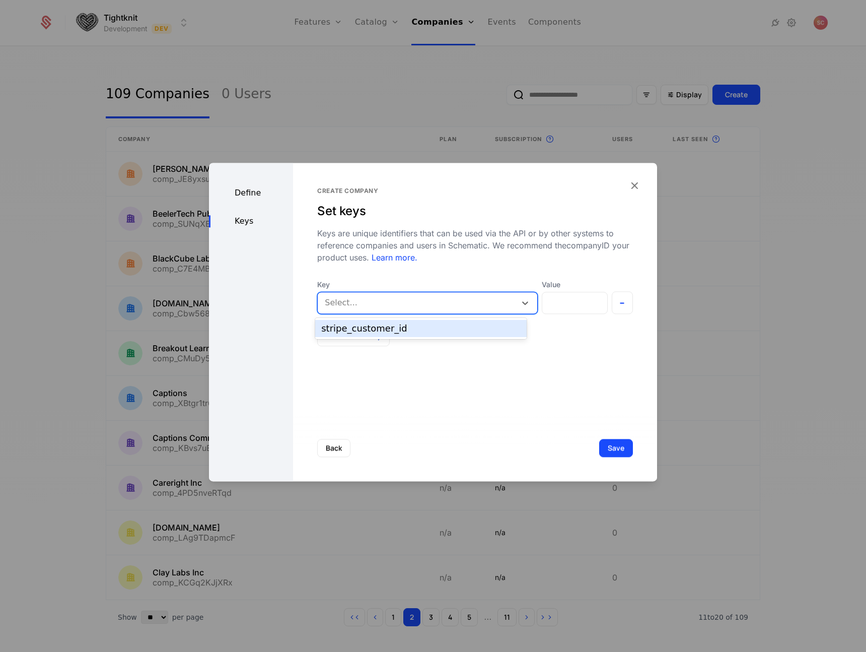
click at [429, 332] on div "stripe_customer_id" at bounding box center [420, 328] width 199 height 9
click at [344, 432] on div "Back Save" at bounding box center [475, 447] width 364 height 66
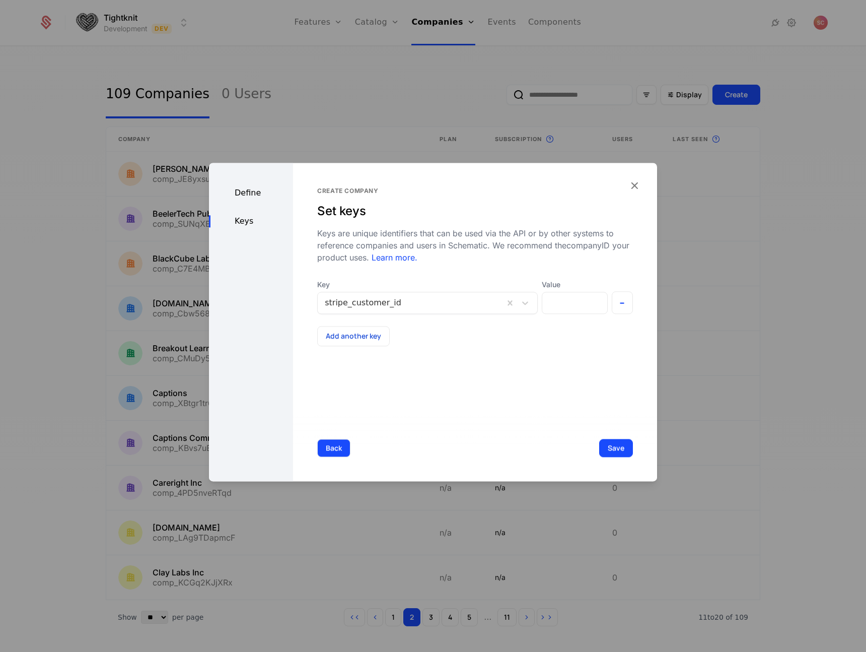
click at [337, 441] on button "Back" at bounding box center [333, 448] width 33 height 18
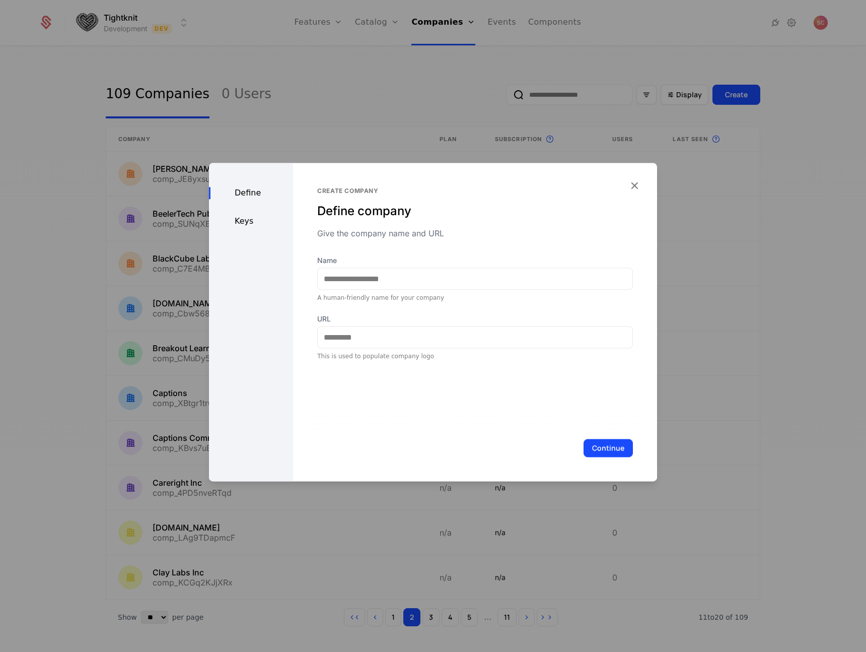
click at [714, 220] on div at bounding box center [433, 326] width 866 height 652
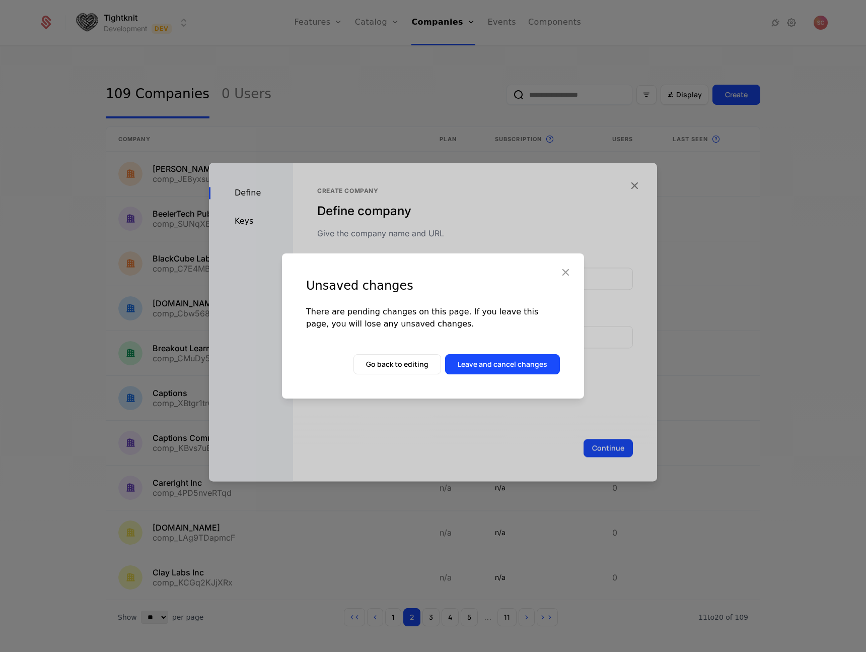
click at [494, 375] on div "Unsaved changes There are pending changes on this page. If you leave this page,…" at bounding box center [433, 325] width 302 height 145
click at [506, 350] on div "Unsaved changes There are pending changes on this page. If you leave this page,…" at bounding box center [433, 325] width 302 height 145
click at [503, 361] on button "Leave and cancel changes" at bounding box center [502, 364] width 115 height 20
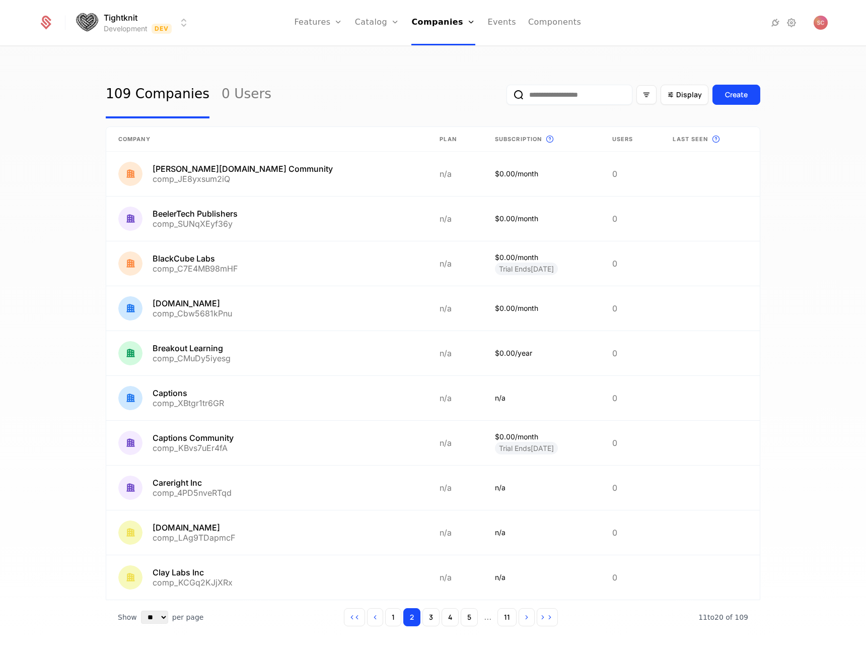
click at [142, 25] on html "Tightknit Development Dev Features Features Flags Catalog Plans Add Ons Credits…" at bounding box center [433, 326] width 866 height 652
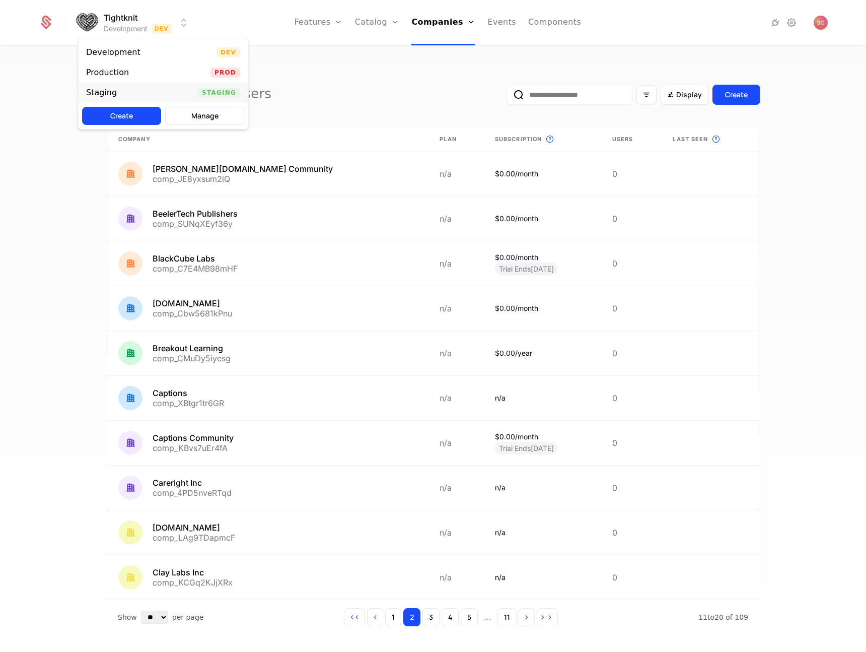
click at [138, 98] on div "Staging Staging" at bounding box center [163, 93] width 170 height 20
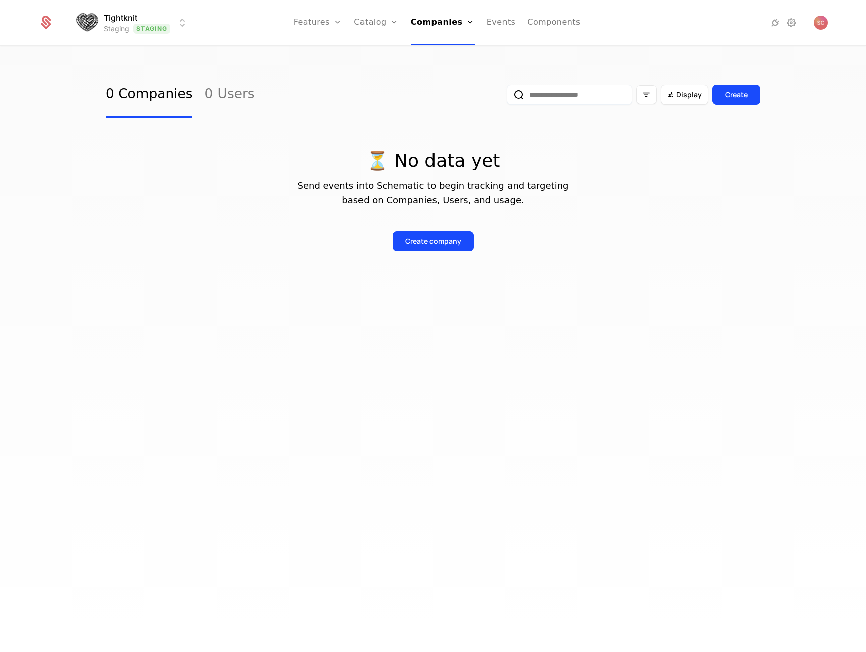
click at [630, 249] on div "Create company" at bounding box center [433, 233] width 655 height 36
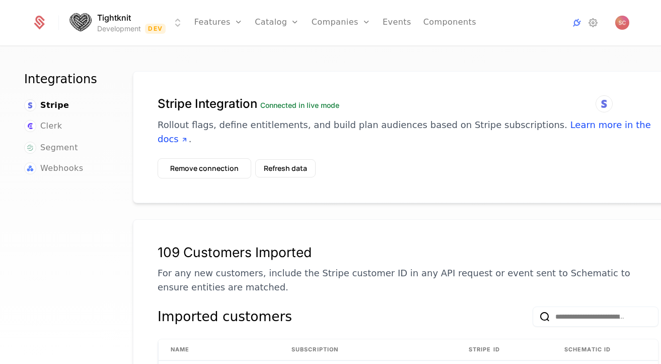
click at [177, 16] on html "Tightknit Development Dev Features Features Flags Catalog Plans Add Ons Credits…" at bounding box center [330, 182] width 661 height 364
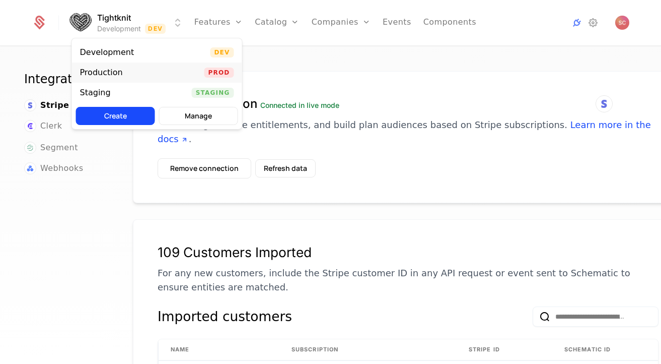
click at [159, 72] on div "Production Prod" at bounding box center [157, 72] width 170 height 20
click at [179, 22] on html "Tightknit Production Prod Features Features Flags Catalog Plans Add Ons Credits…" at bounding box center [330, 182] width 661 height 364
click at [167, 47] on div "Development Dev" at bounding box center [157, 52] width 170 height 20
click at [179, 25] on html "Tightknit Development Dev Features Features Flags Catalog Plans Add Ons Credits…" at bounding box center [330, 182] width 661 height 364
click at [132, 87] on div "Staging Staging" at bounding box center [157, 93] width 170 height 20
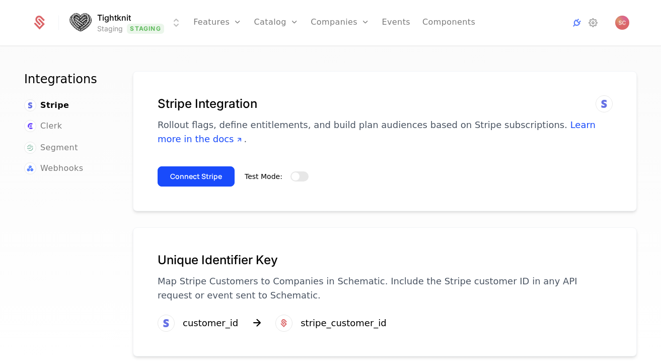
click at [182, 15] on html "Tightknit Staging Staging Features Features Flags Catalog Plans Add Ons Credits…" at bounding box center [330, 182] width 661 height 364
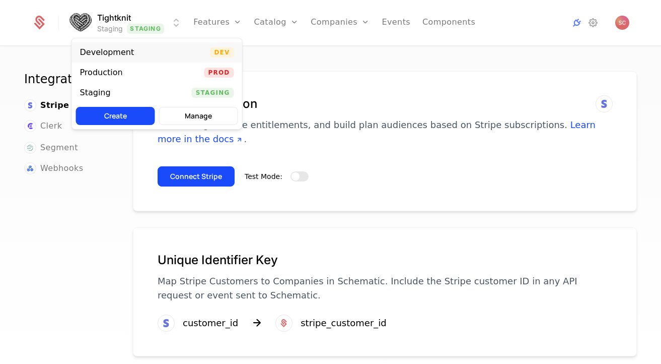
click at [159, 53] on div "Development Dev" at bounding box center [157, 52] width 170 height 20
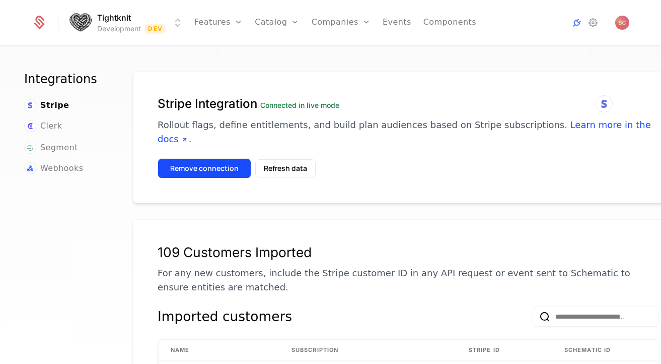
click at [197, 158] on button "Remove connection" at bounding box center [205, 168] width 94 height 20
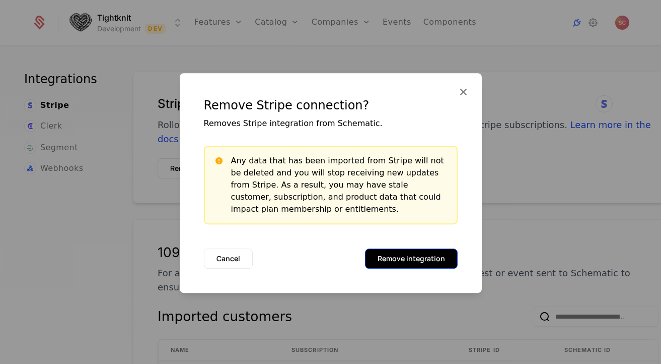
click at [432, 260] on button "Remove integration" at bounding box center [411, 258] width 93 height 20
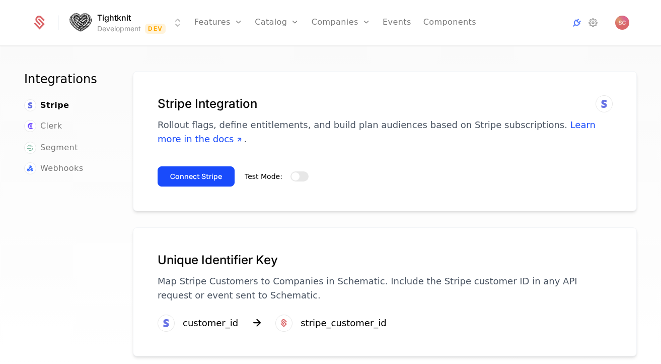
click at [178, 20] on html "Tightknit Development Dev Features Features Flags Catalog Plans Add Ons Credits…" at bounding box center [330, 182] width 661 height 364
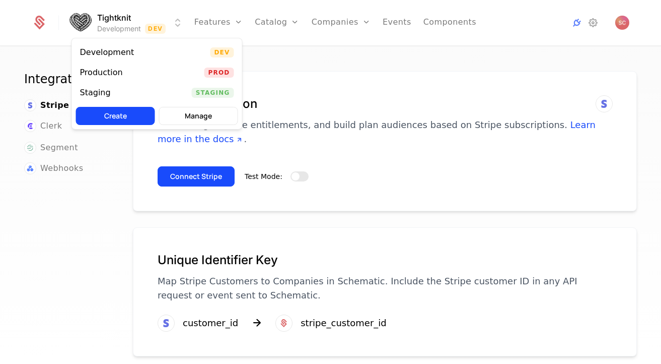
click at [371, 153] on html "Tightknit Development Dev Features Features Flags Catalog Plans Add Ons Credits…" at bounding box center [330, 182] width 661 height 364
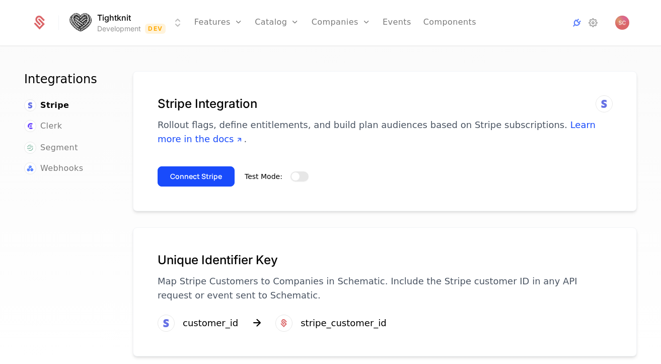
click at [305, 178] on button "Test Mode:" at bounding box center [300, 176] width 18 height 10
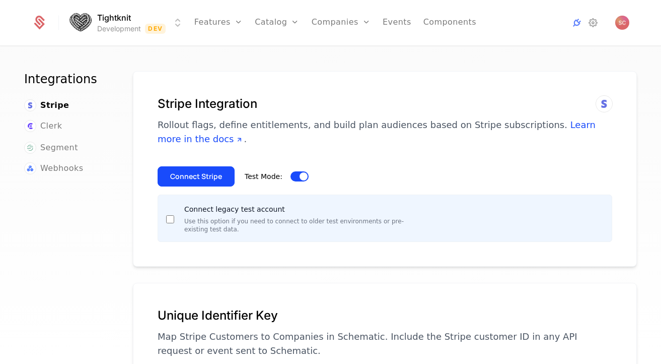
click at [178, 19] on html "Tightknit Development Dev Features Features Flags Catalog Plans Add Ons Credits…" at bounding box center [330, 182] width 661 height 364
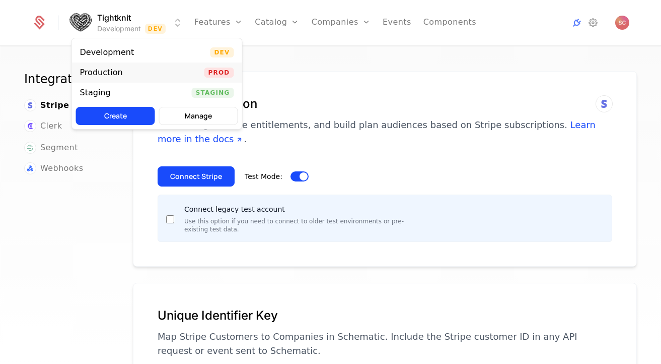
click at [177, 71] on div "Production Prod" at bounding box center [157, 72] width 170 height 20
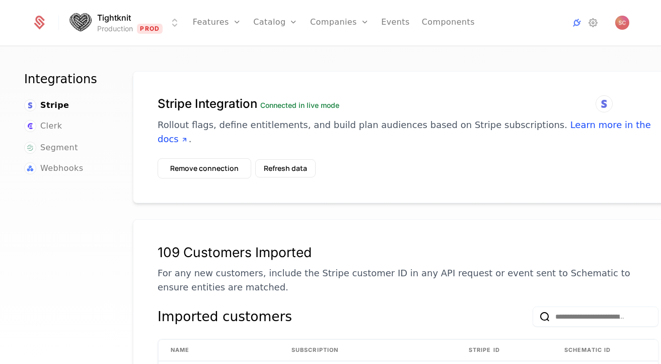
click at [170, 18] on html "Tightknit Production Prod Features Features Flags Catalog Plans Add Ons Credits…" at bounding box center [330, 182] width 661 height 364
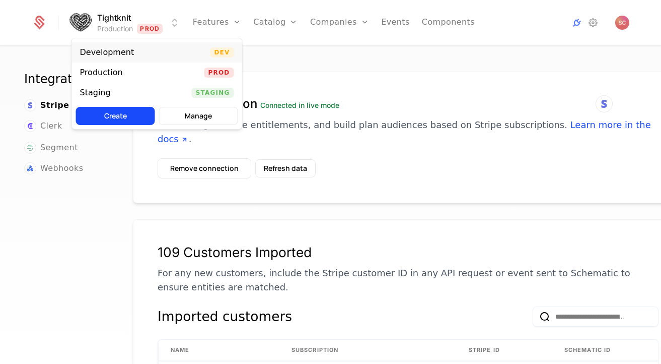
click at [173, 48] on div "Development Dev" at bounding box center [157, 52] width 170 height 20
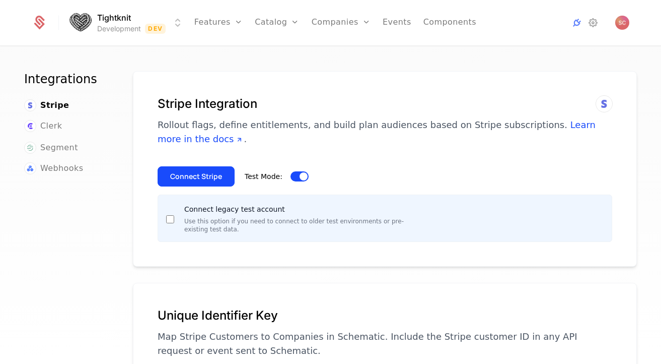
click at [359, 139] on p "Rollout flags, define entitlements, and build plan audiences based on Stripe su…" at bounding box center [385, 132] width 455 height 28
click at [105, 28] on html "Tightknit Development Dev Features Features Flags Catalog Plans Add Ons Credits…" at bounding box center [330, 182] width 661 height 364
click at [106, 28] on html "Tightknit Development Dev Features Features Flags Catalog Plans Add Ons Credits…" at bounding box center [330, 182] width 661 height 364
click at [328, 23] on link "Companies" at bounding box center [341, 22] width 59 height 45
